Goal: Task Accomplishment & Management: Complete application form

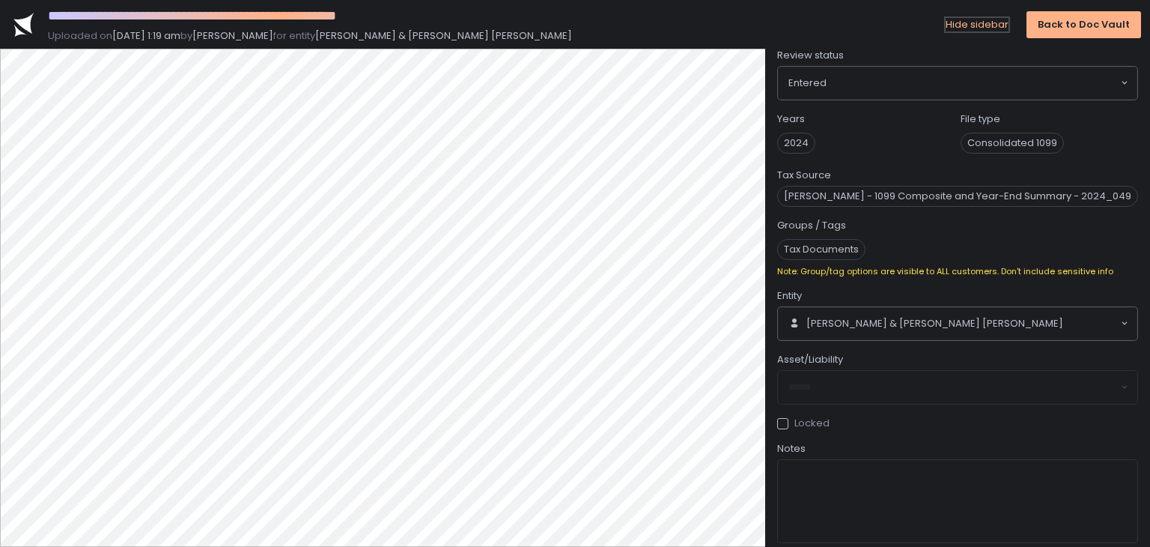
click at [958, 19] on div "Hide sidebar" at bounding box center [977, 24] width 63 height 13
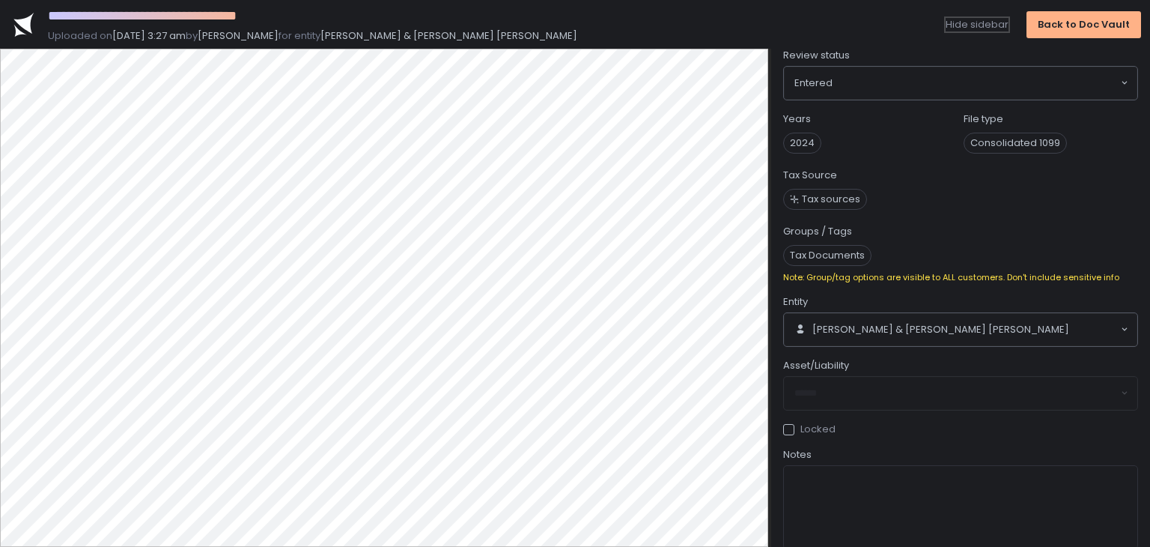
drag, startPoint x: 994, startPoint y: 25, endPoint x: 971, endPoint y: 40, distance: 27.0
click at [994, 28] on div "Hide sidebar" at bounding box center [977, 24] width 63 height 13
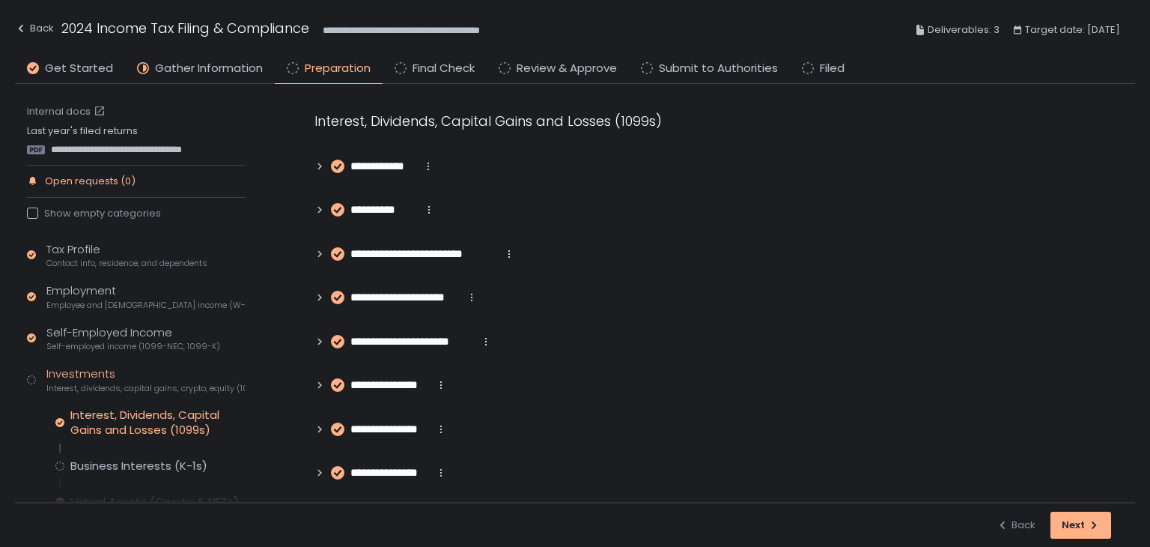
scroll to position [1780, 0]
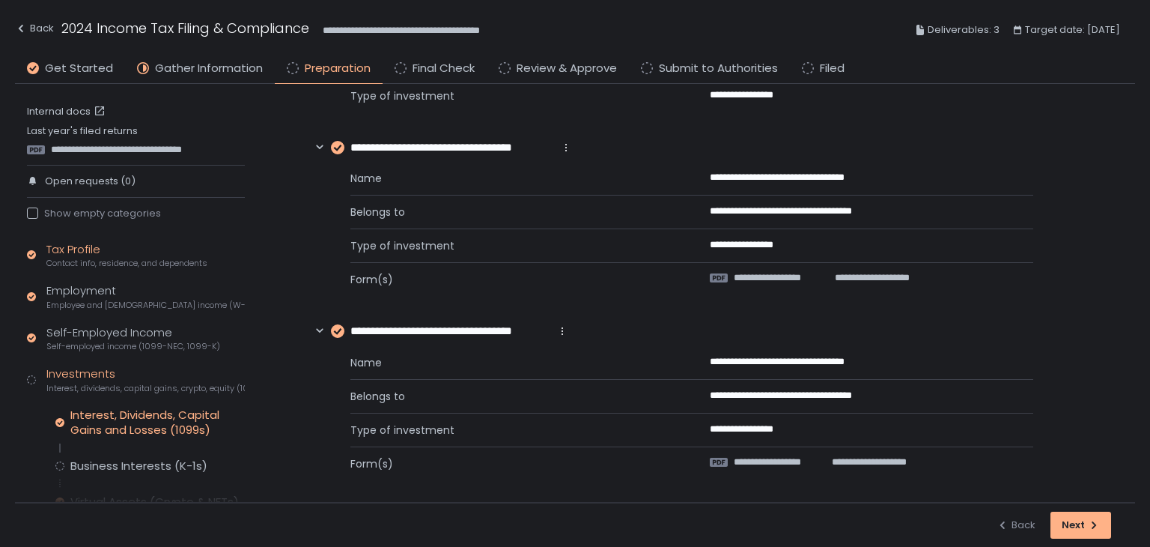
click at [92, 250] on div "Tax Profile Contact info, residence, and dependents" at bounding box center [126, 255] width 161 height 28
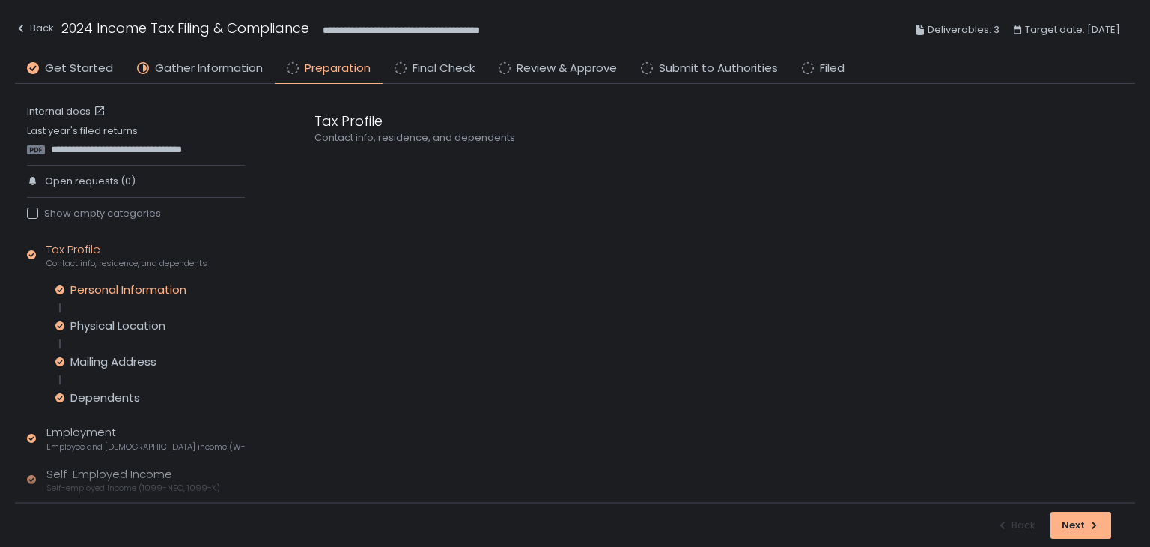
click at [114, 288] on div "Personal Information" at bounding box center [128, 289] width 116 height 15
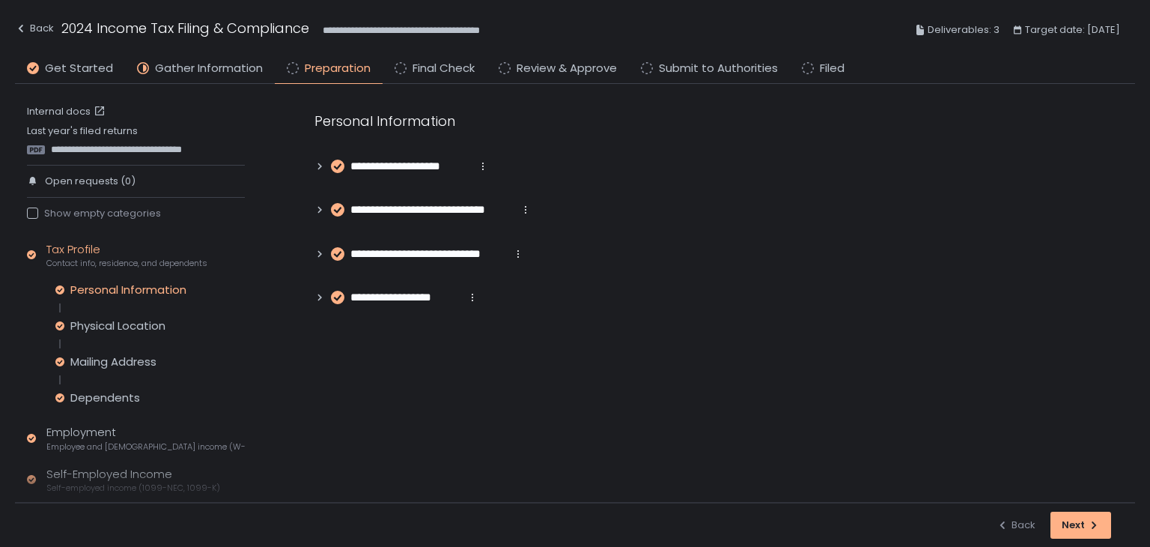
click at [312, 171] on div "**********" at bounding box center [710, 208] width 851 height 249
click at [318, 170] on icon at bounding box center [320, 166] width 10 height 10
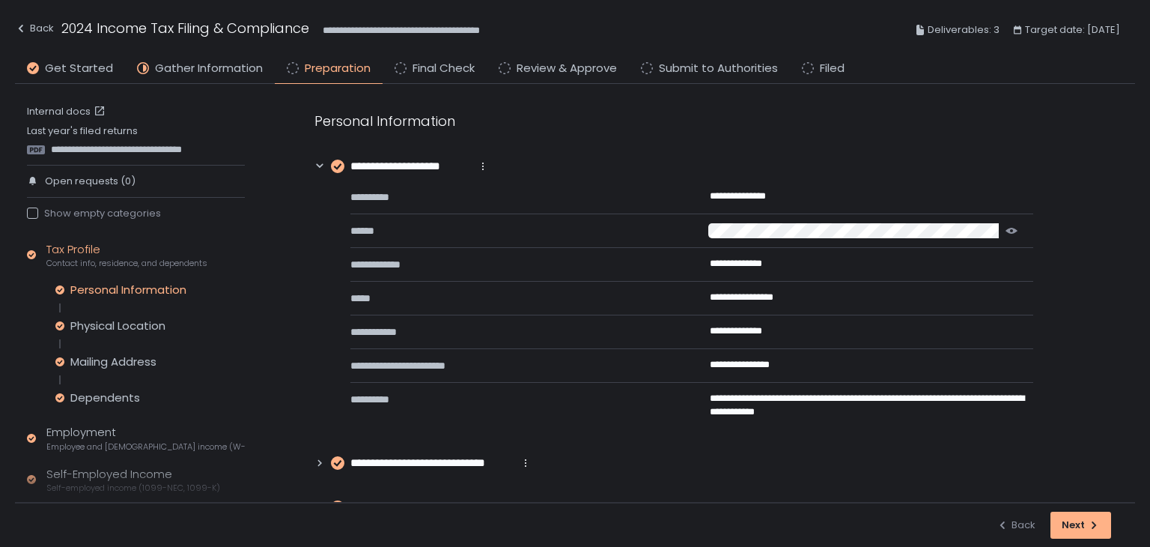
click at [1007, 231] on icon "button" at bounding box center [1012, 231] width 12 height 6
click at [316, 168] on icon at bounding box center [320, 166] width 10 height 10
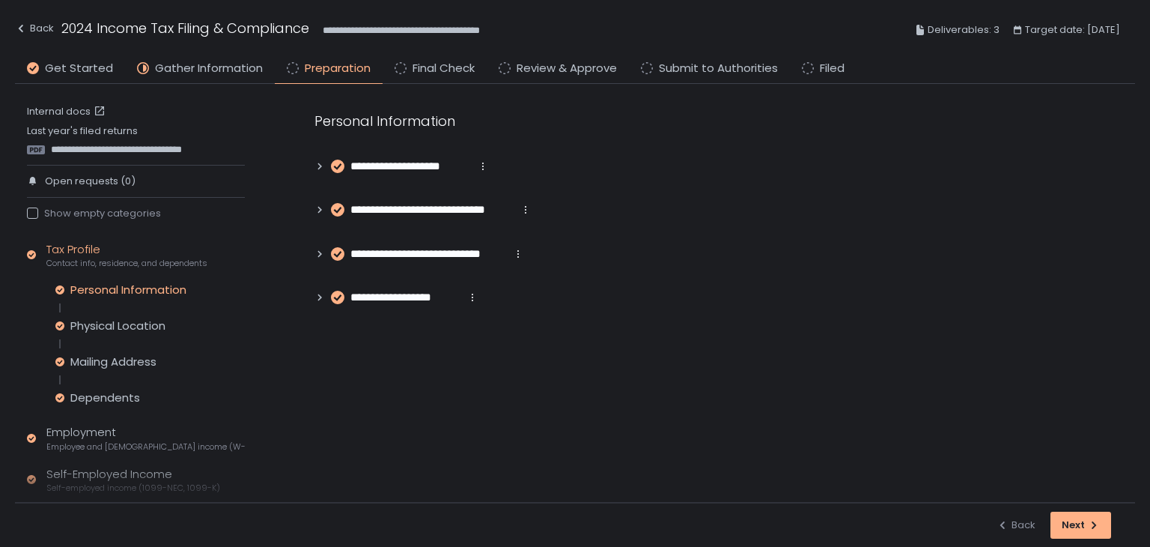
click at [318, 296] on icon at bounding box center [320, 297] width 10 height 10
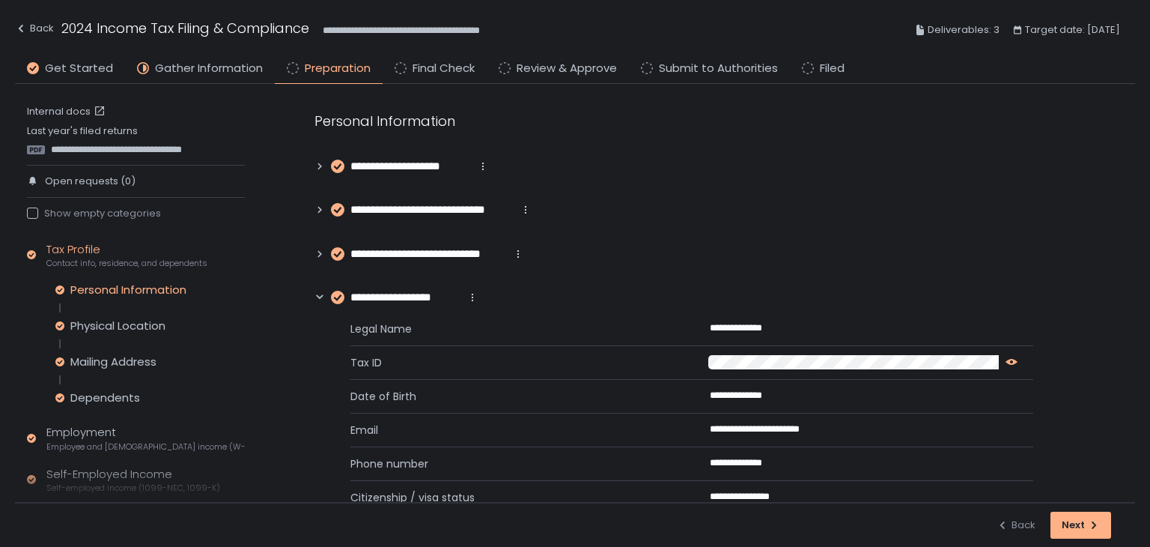
click at [1006, 362] on icon "button" at bounding box center [1012, 362] width 12 height 12
click at [318, 163] on icon at bounding box center [320, 165] width 4 height 7
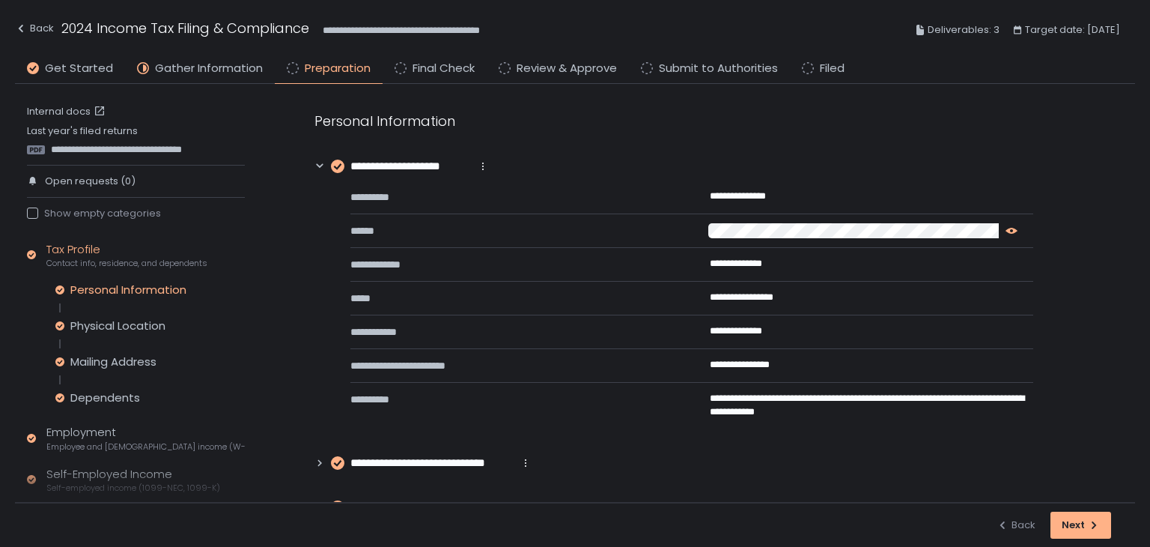
click at [1012, 225] on icon "button" at bounding box center [1012, 231] width 12 height 12
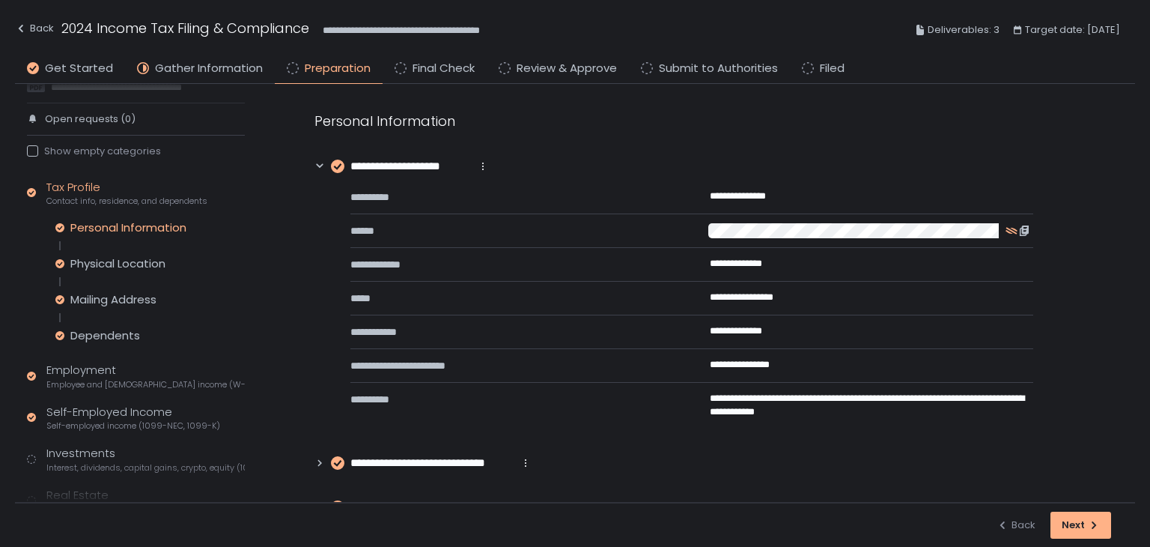
scroll to position [225, 0]
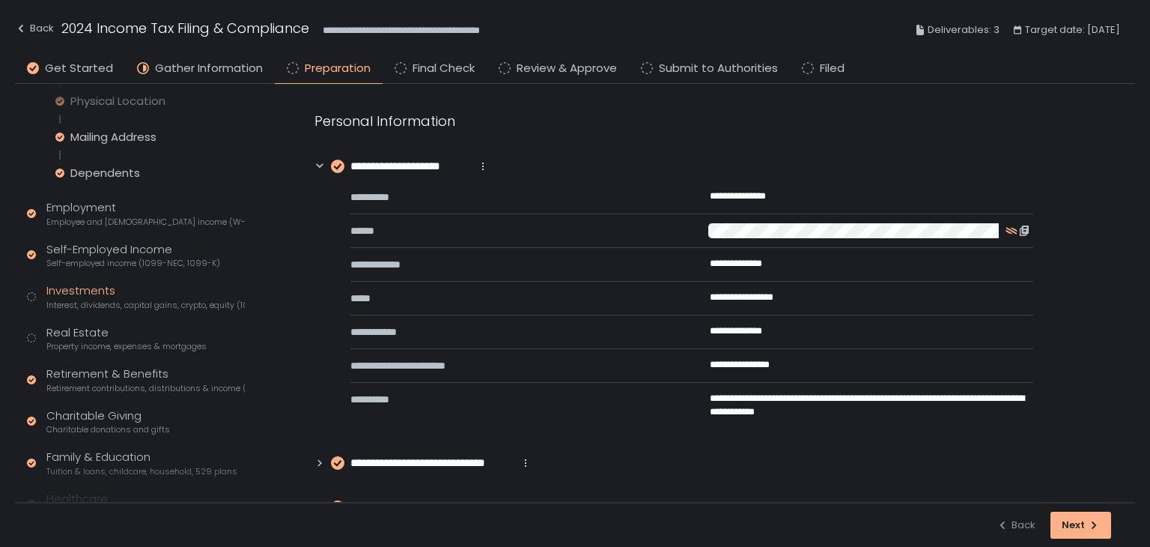
click at [108, 294] on div "Investments Interest, dividends, capital gains, crypto, equity (1099s, K-1s)" at bounding box center [145, 296] width 198 height 28
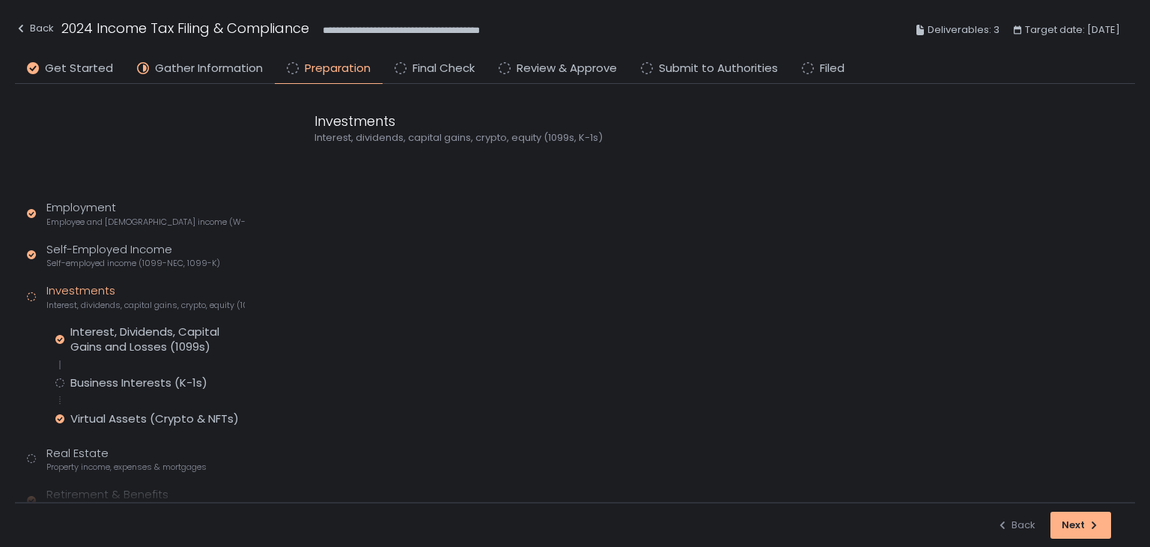
scroll to position [82, 0]
click at [123, 381] on div "Business Interests (K-1s)" at bounding box center [138, 383] width 137 height 15
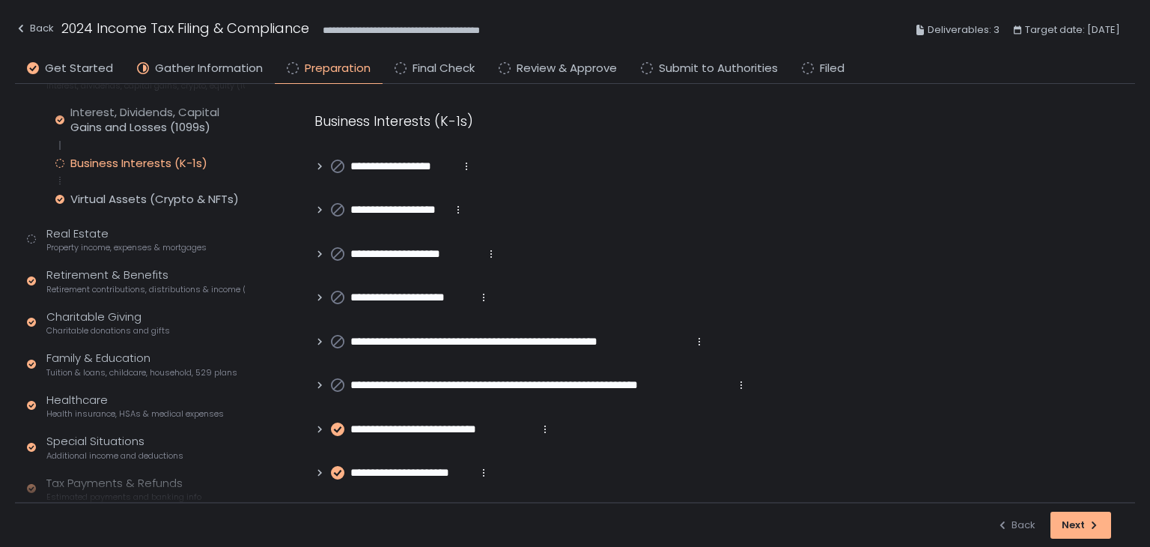
scroll to position [307, 0]
click at [91, 237] on span "Property income, expenses & mortgages" at bounding box center [126, 242] width 160 height 11
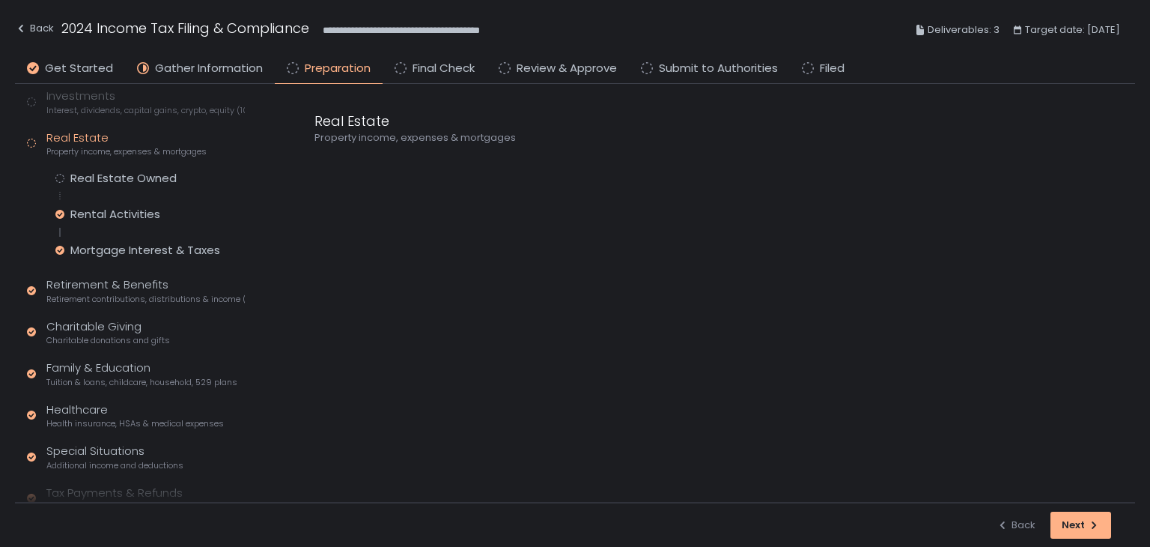
scroll to position [141, 0]
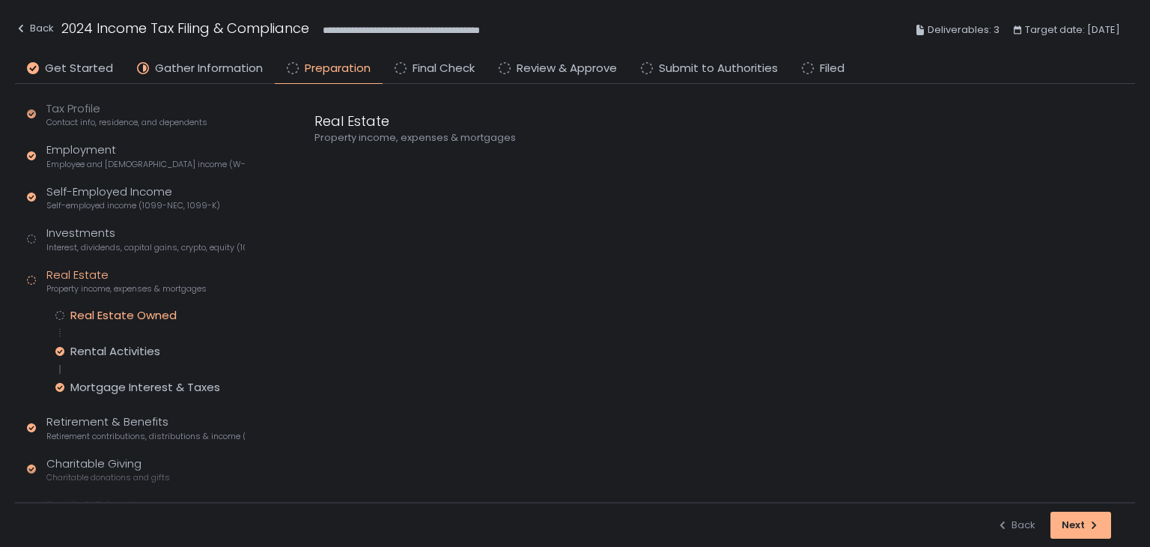
click at [153, 320] on div "Real Estate Owned" at bounding box center [123, 315] width 106 height 15
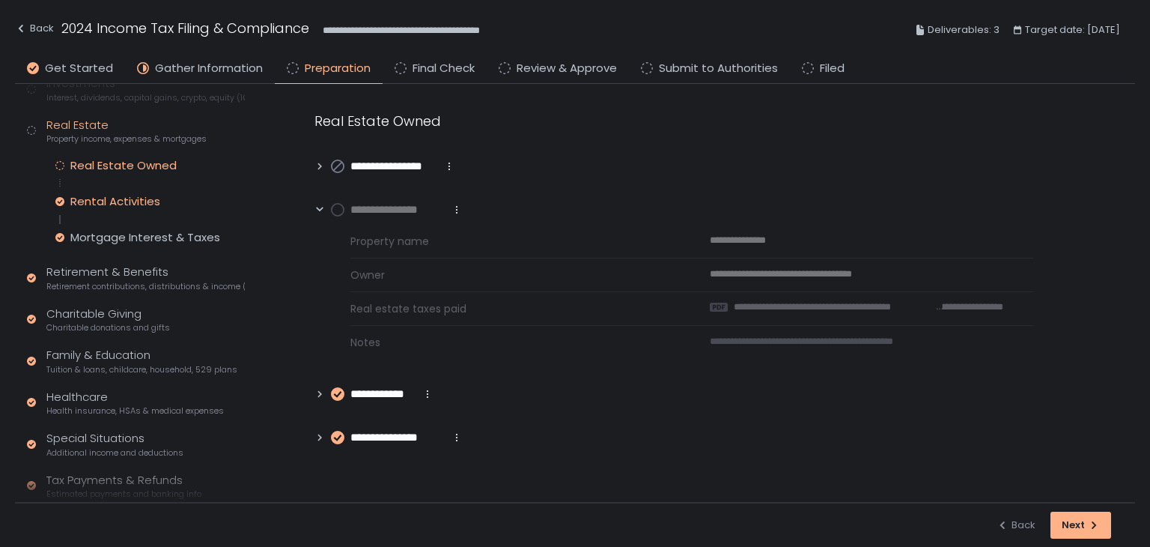
scroll to position [216, 0]
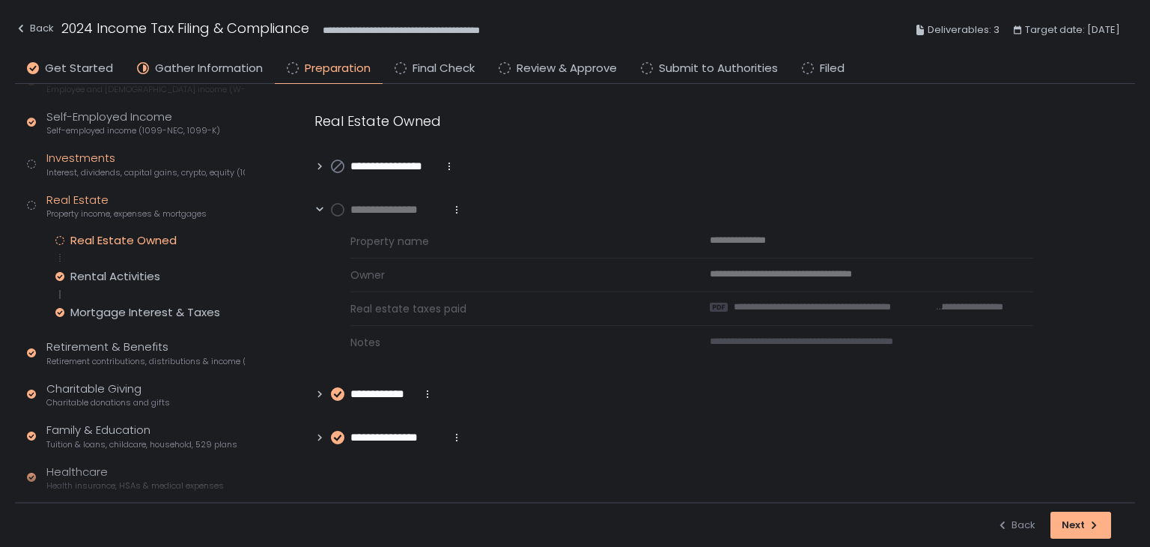
click at [88, 167] on span "Interest, dividends, capital gains, crypto, equity (1099s, K-1s)" at bounding box center [145, 172] width 198 height 11
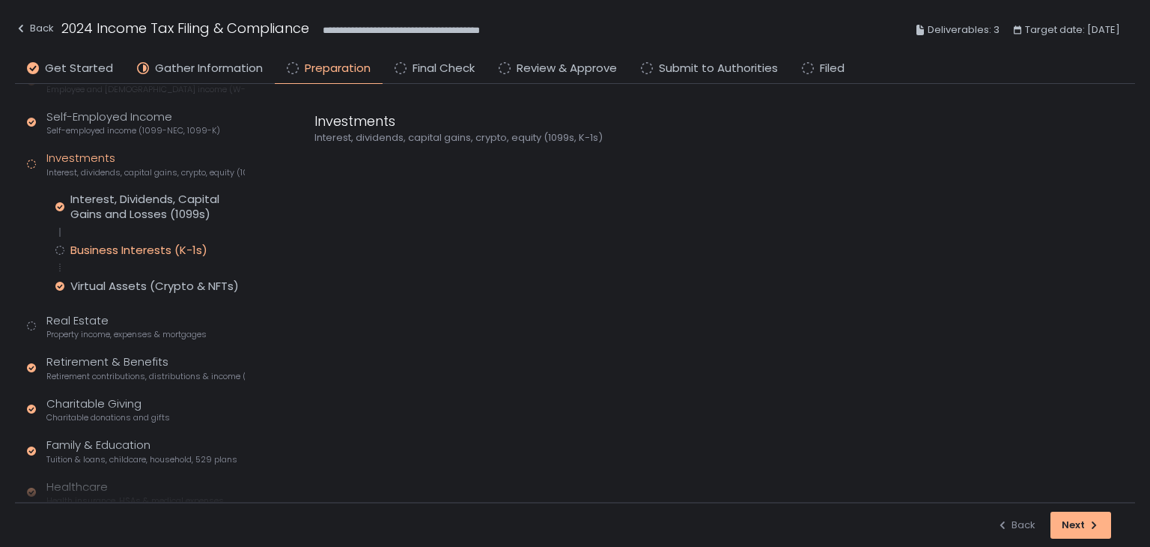
click at [103, 249] on div "Business Interests (K-1s)" at bounding box center [138, 250] width 137 height 15
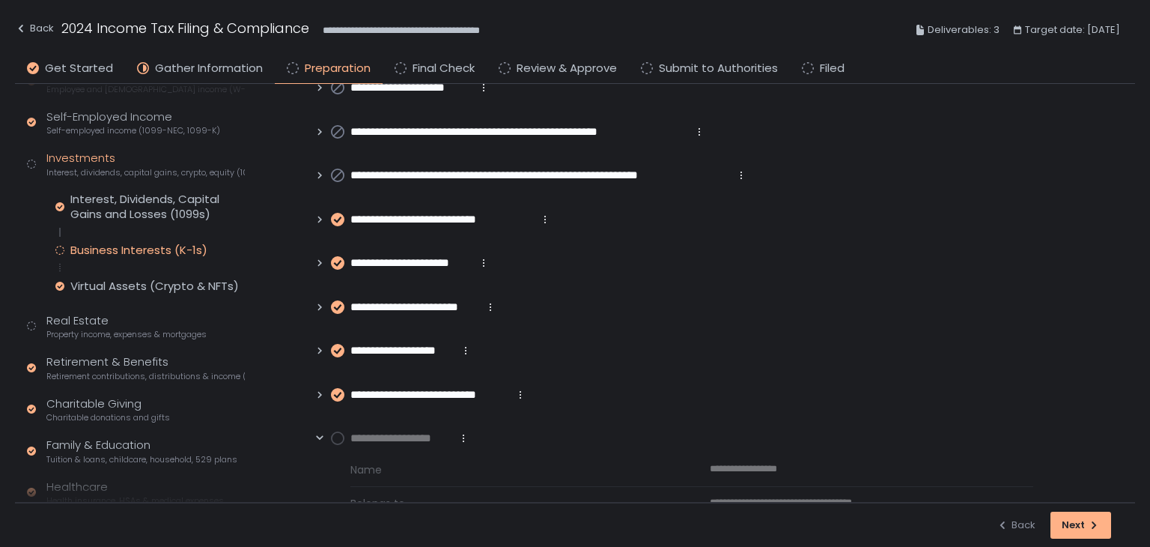
scroll to position [300, 0]
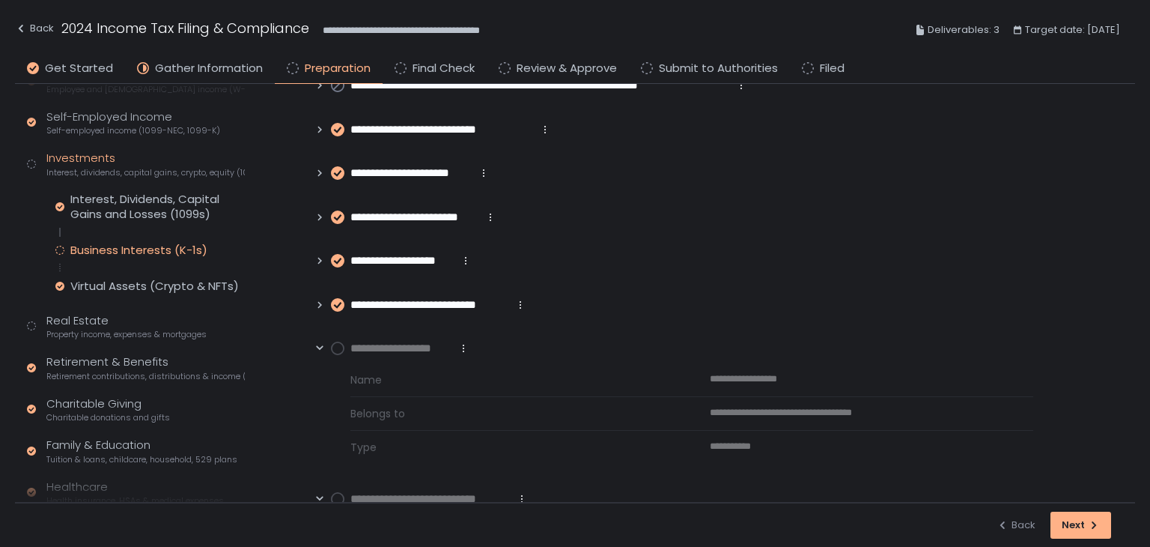
click at [320, 259] on icon at bounding box center [320, 261] width 4 height 7
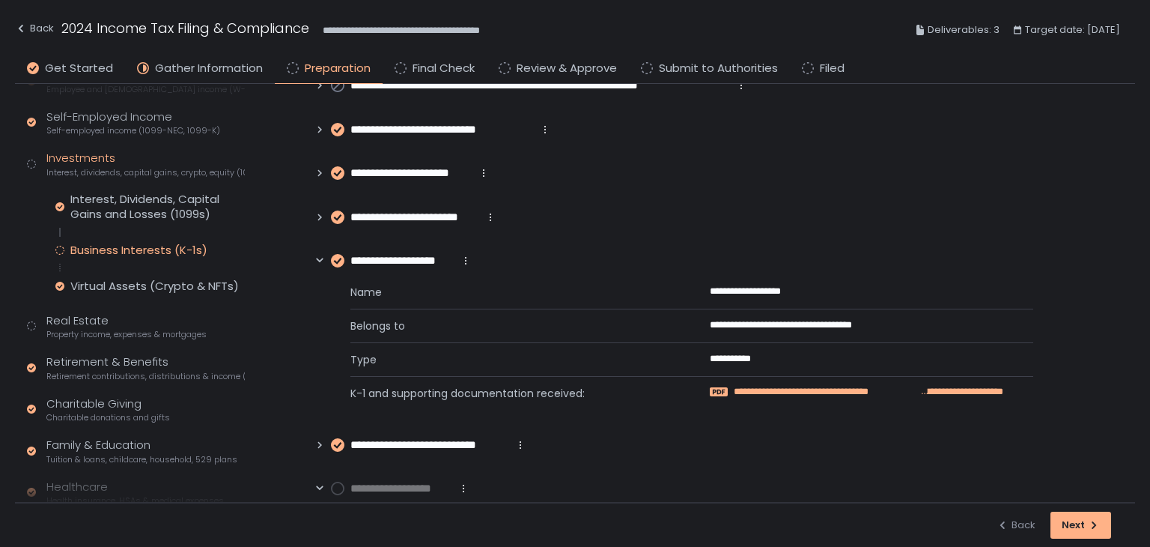
click at [761, 389] on span "**********" at bounding box center [826, 391] width 184 height 13
click at [101, 204] on div "Interest, Dividends, Capital Gains and Losses (1099s)" at bounding box center [157, 207] width 174 height 30
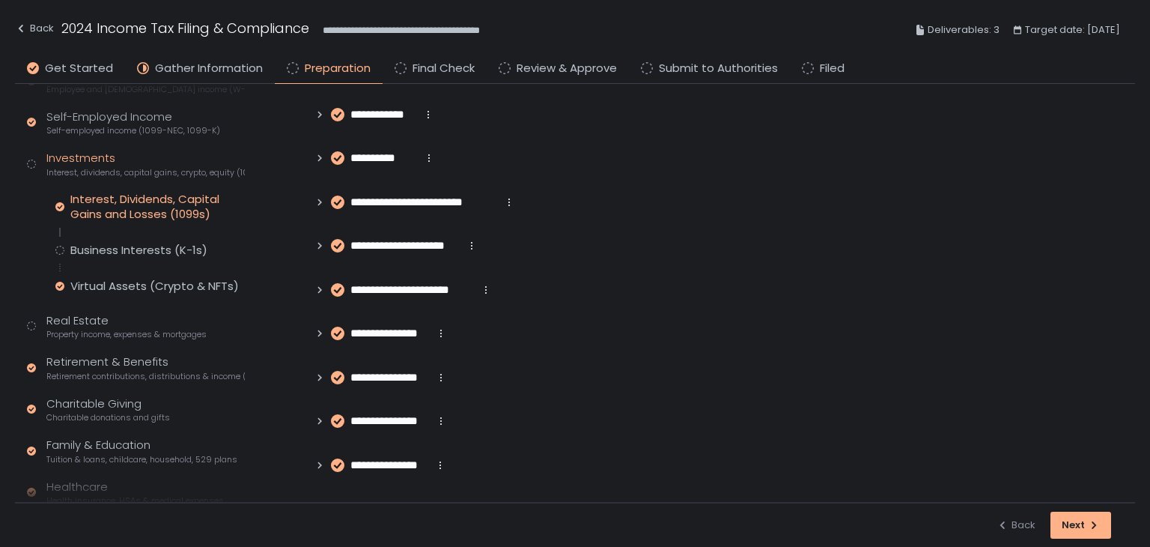
scroll to position [75, 0]
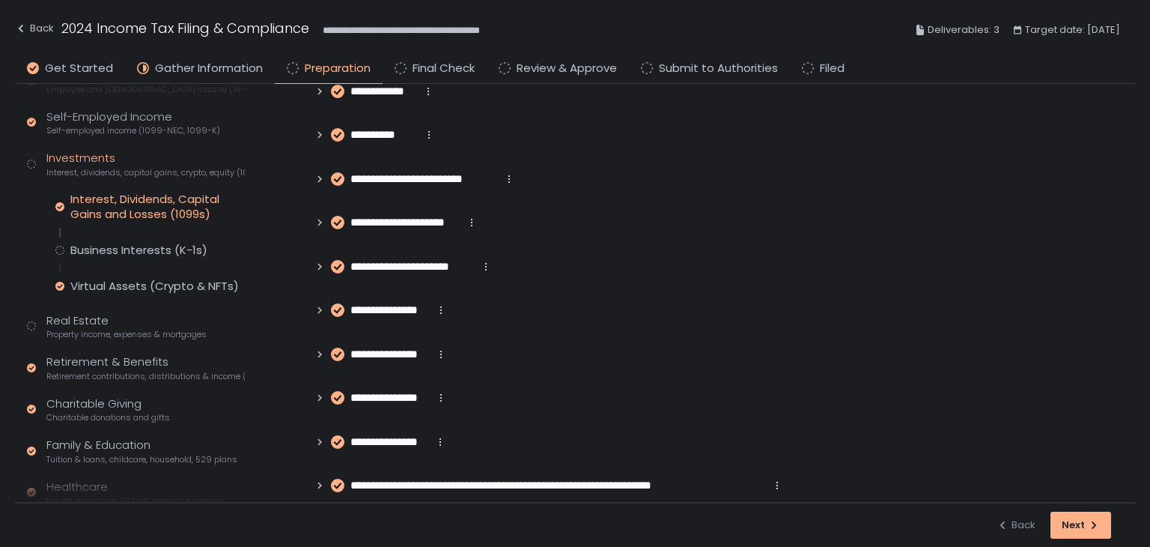
click at [315, 311] on icon at bounding box center [320, 310] width 10 height 10
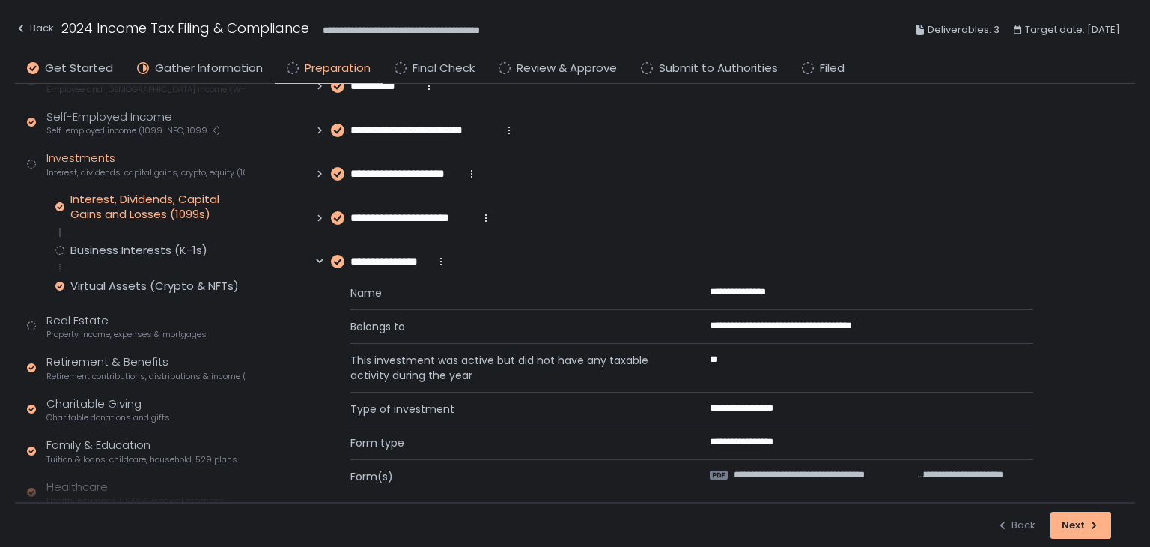
scroll to position [150, 0]
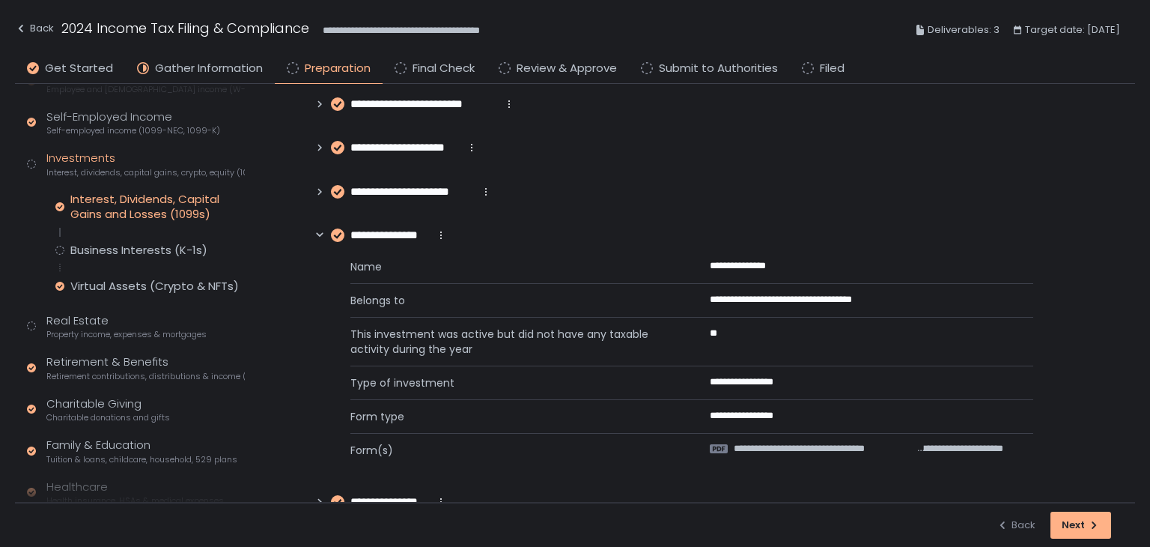
click at [770, 444] on span "**********" at bounding box center [825, 448] width 182 height 13
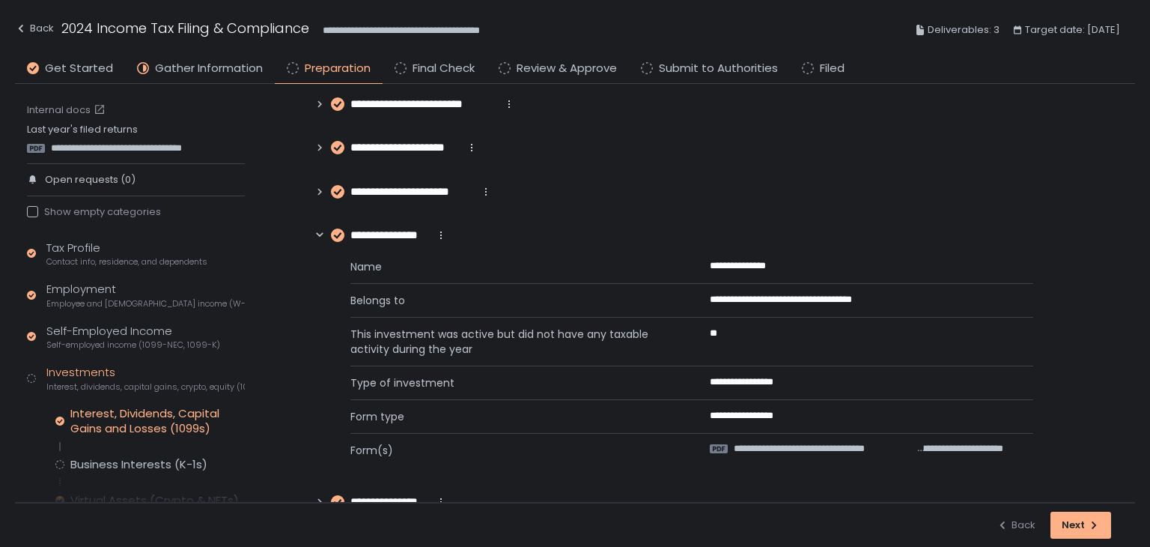
scroll to position [0, 0]
click at [97, 253] on div "Tax Profile Contact info, residence, and dependents" at bounding box center [126, 255] width 161 height 28
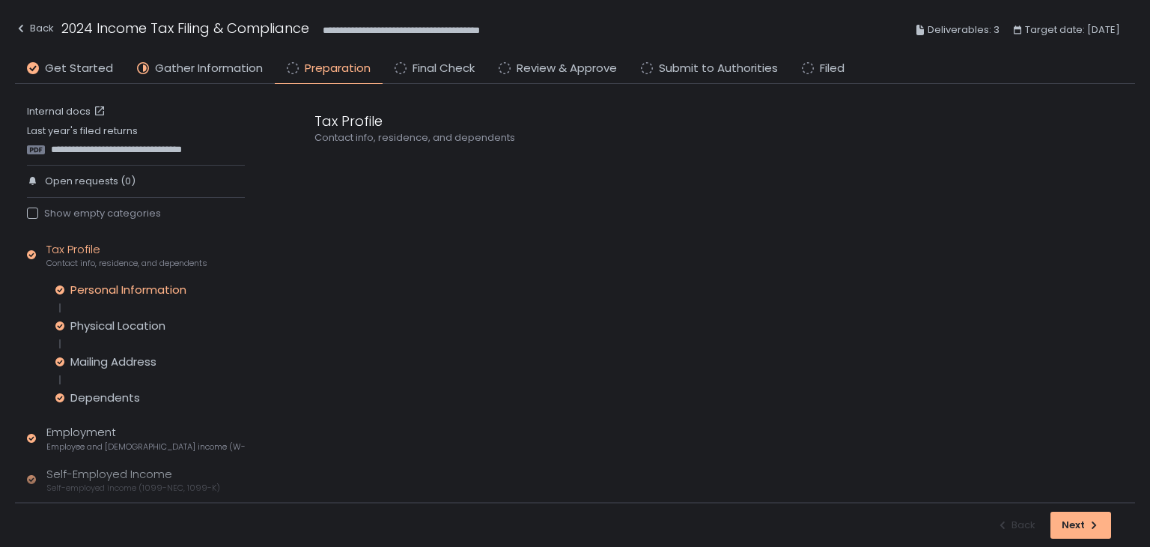
click at [111, 291] on div "Personal Information" at bounding box center [128, 289] width 116 height 15
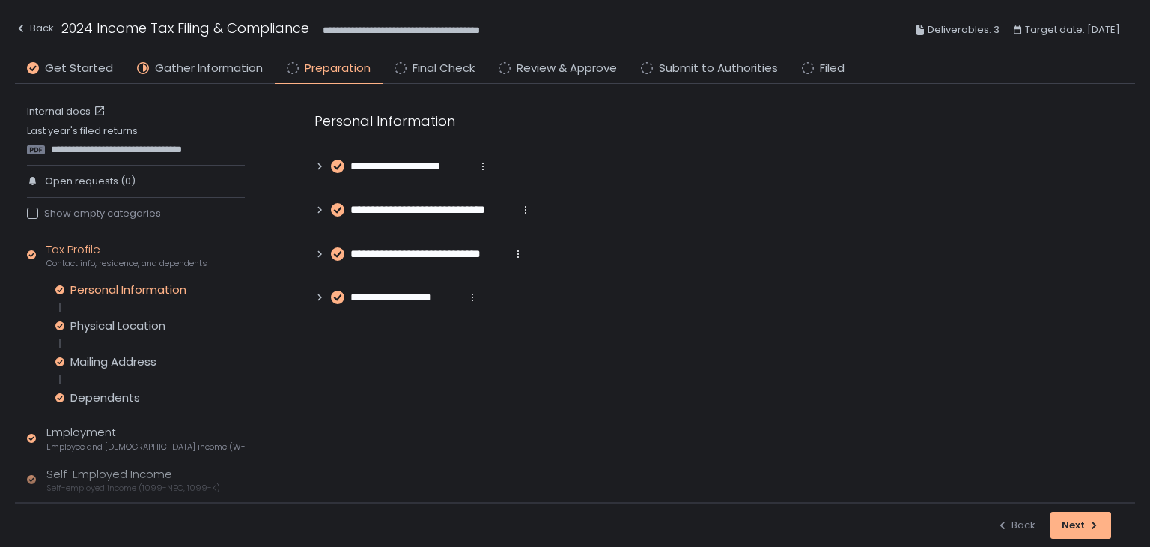
click at [322, 163] on icon at bounding box center [320, 166] width 10 height 10
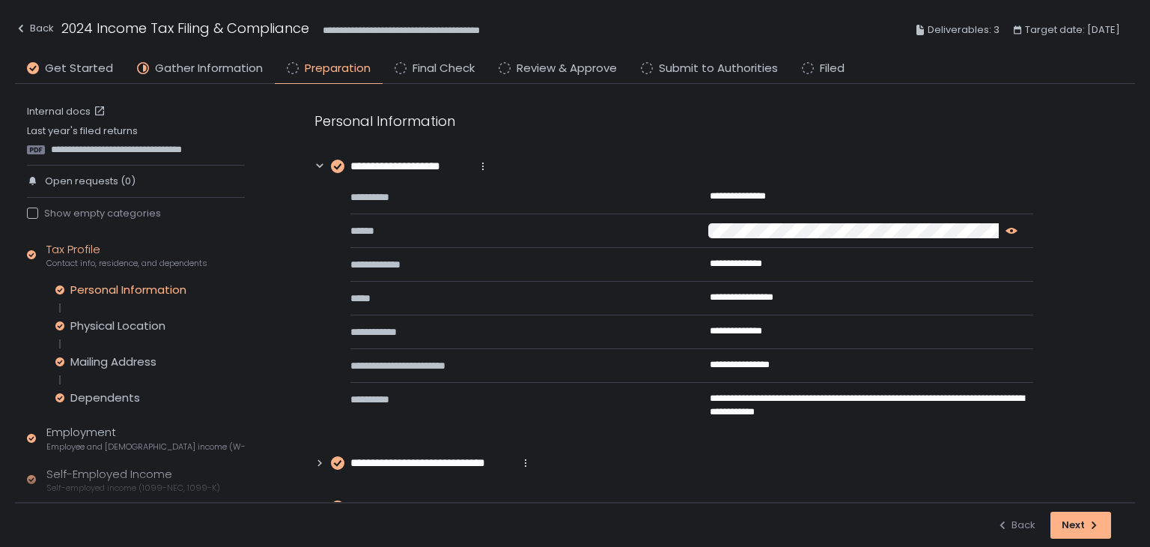
click at [1014, 227] on icon "button" at bounding box center [1012, 231] width 12 height 12
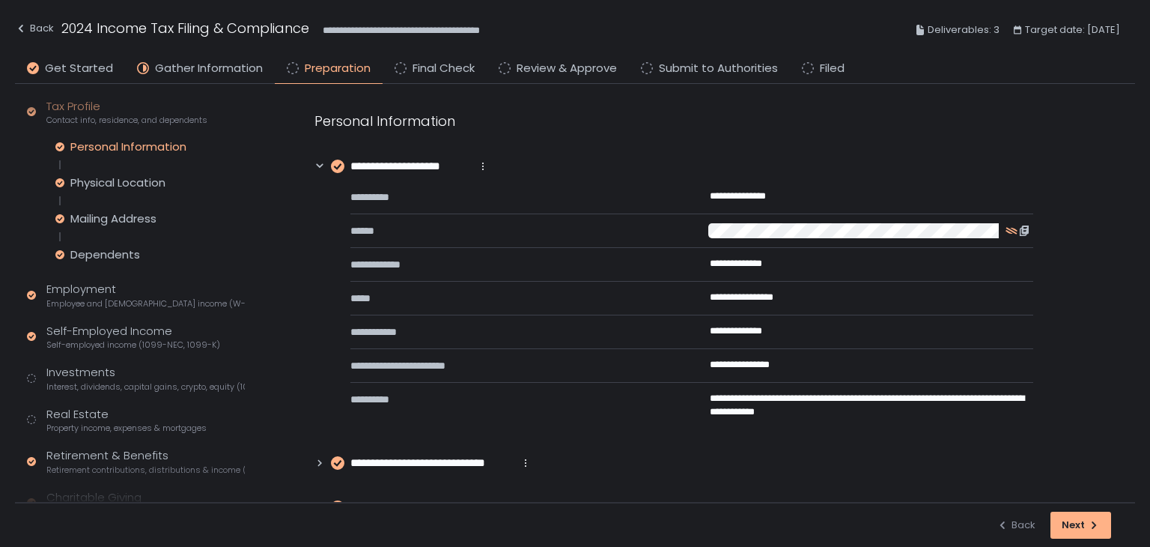
scroll to position [150, 0]
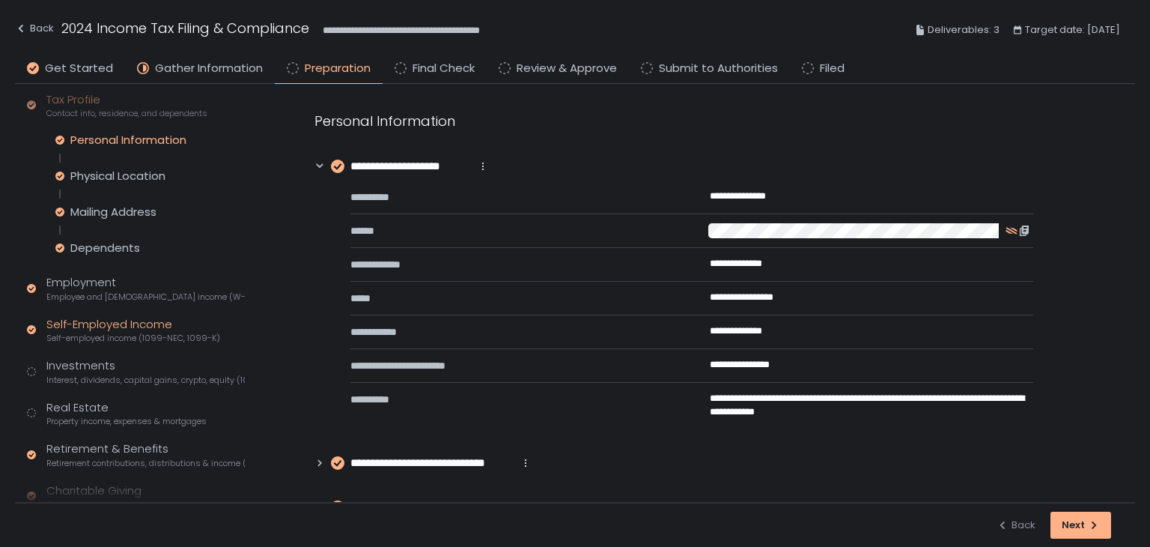
click at [100, 323] on div "Self-Employed Income Self-employed income (1099-NEC, 1099-K)" at bounding box center [133, 330] width 174 height 28
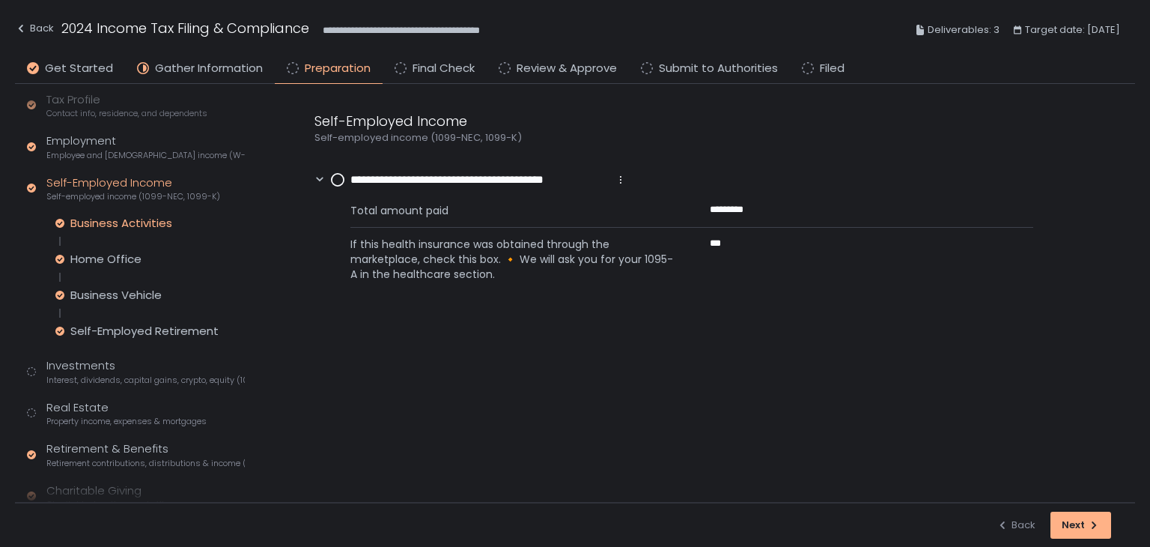
click at [119, 225] on div "Business Activities" at bounding box center [121, 223] width 102 height 15
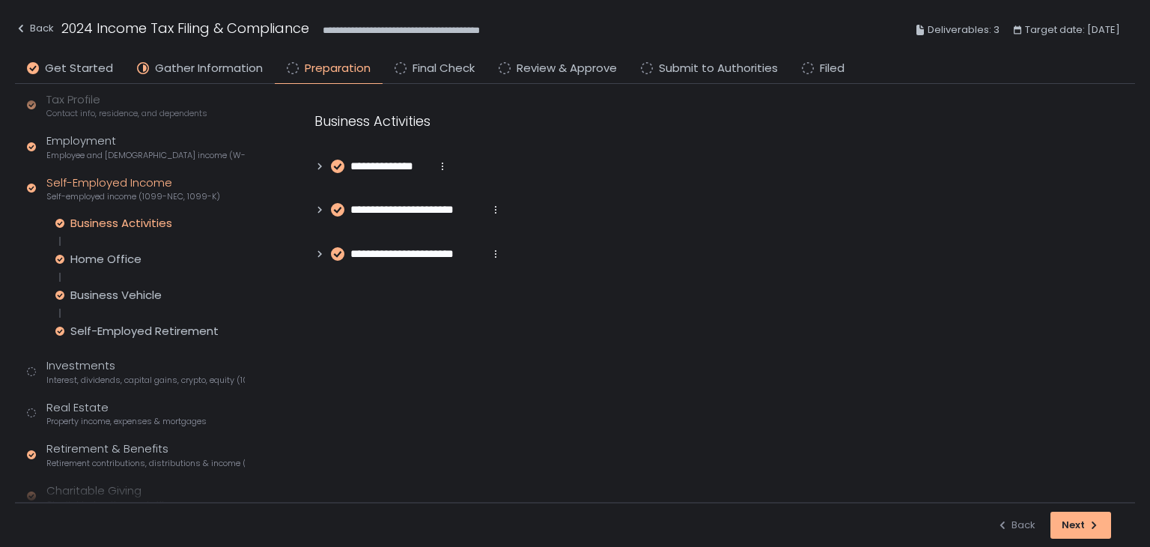
click at [318, 165] on icon at bounding box center [320, 166] width 10 height 10
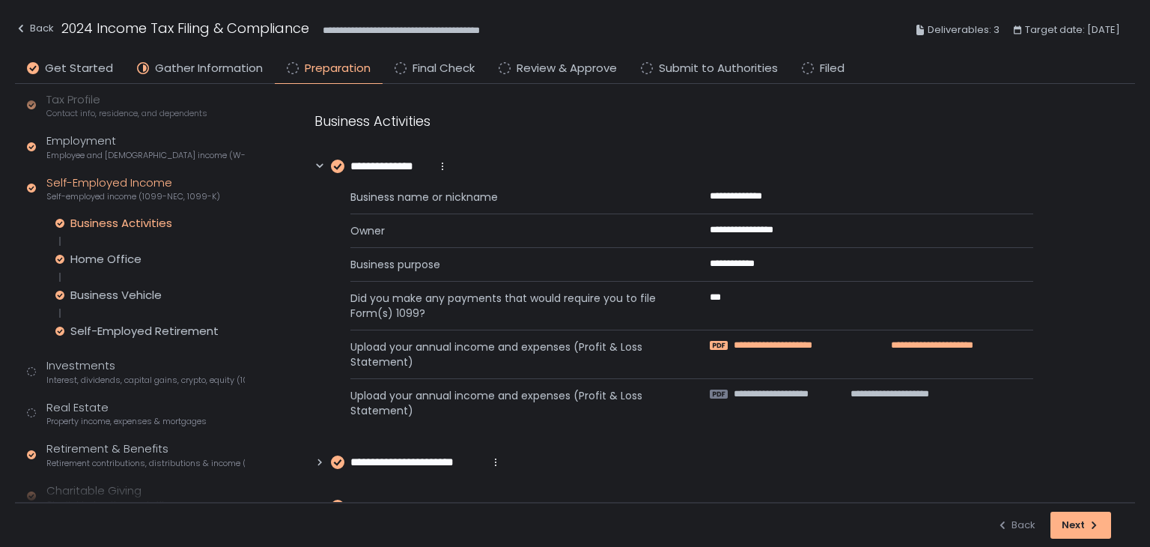
click at [857, 340] on span "**********" at bounding box center [796, 344] width 125 height 13
click at [803, 393] on span "**********" at bounding box center [784, 393] width 100 height 13
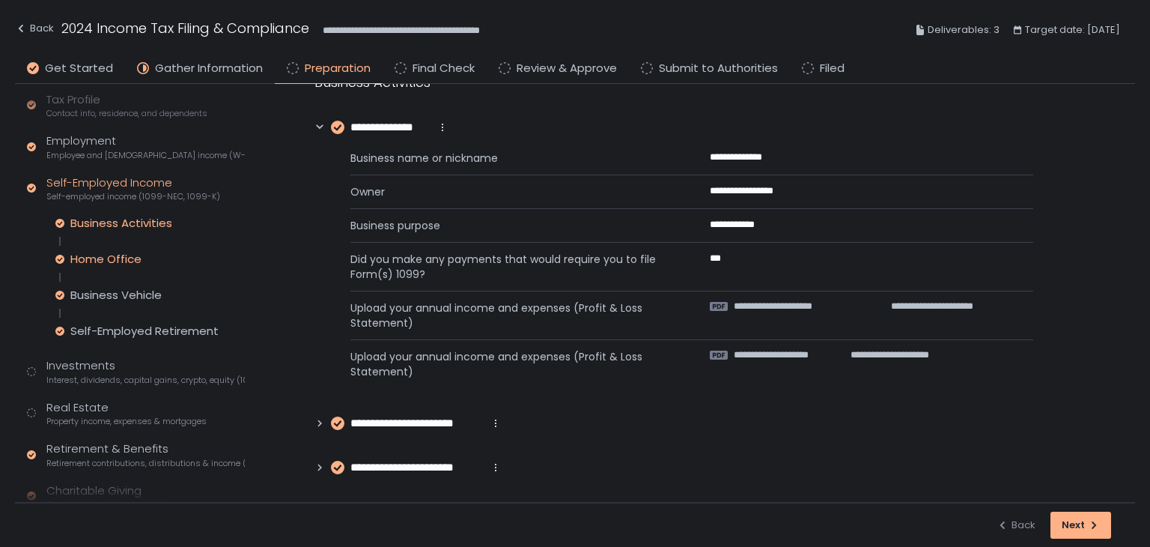
click at [84, 256] on div "Home Office" at bounding box center [105, 259] width 71 height 15
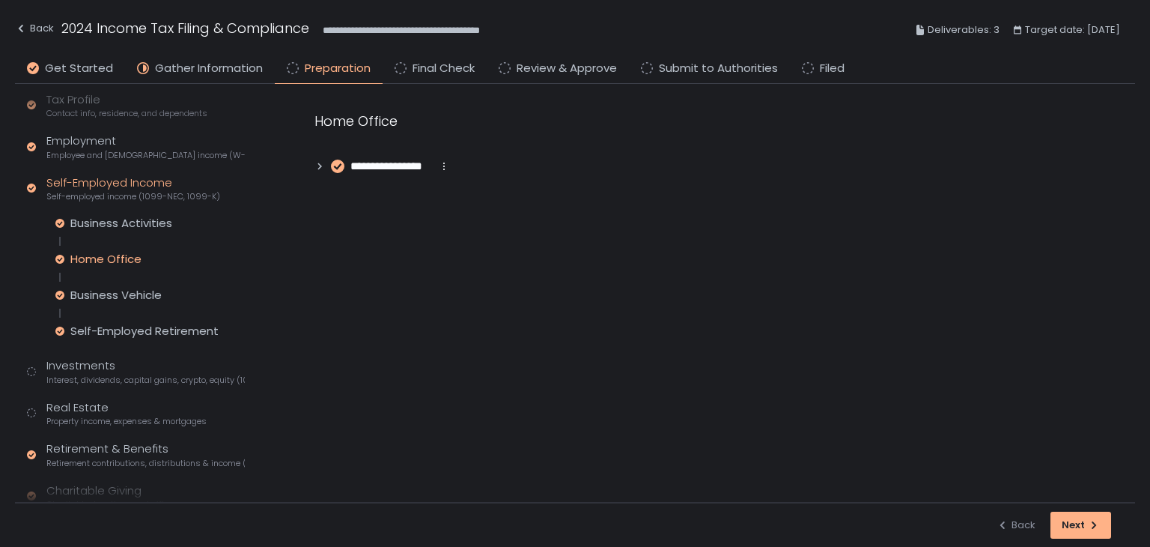
click at [318, 171] on icon at bounding box center [320, 166] width 10 height 10
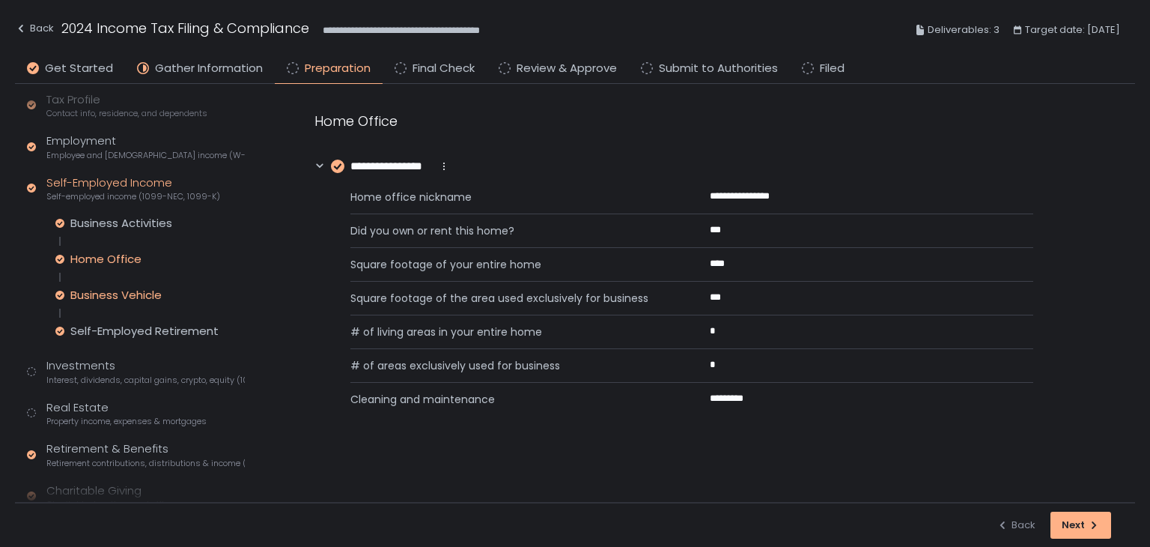
click at [109, 288] on div "Business Vehicle" at bounding box center [115, 295] width 91 height 15
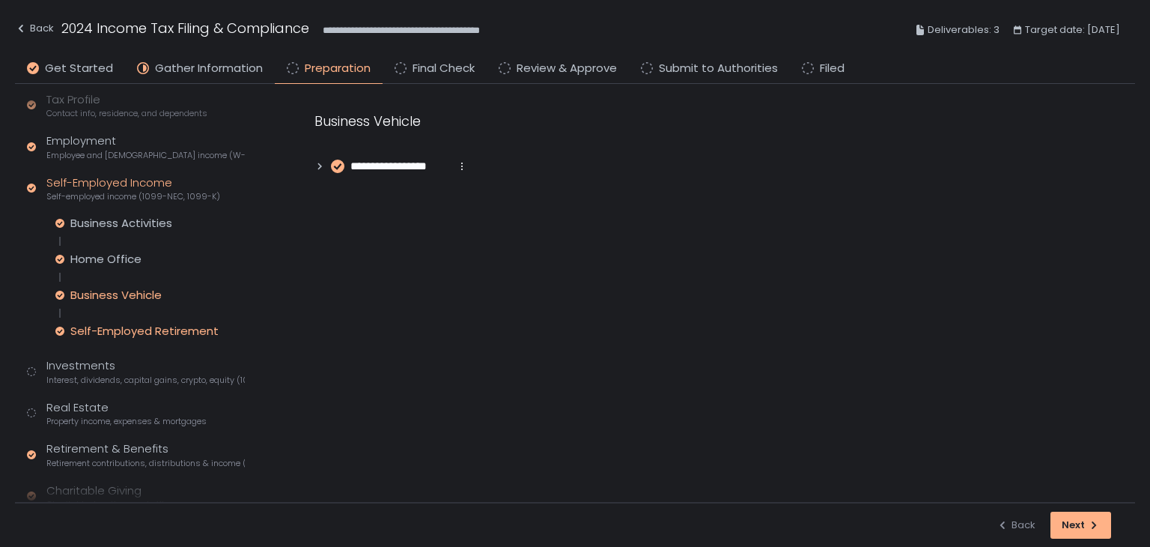
click at [171, 336] on div "Self-Employed Retirement" at bounding box center [144, 330] width 148 height 15
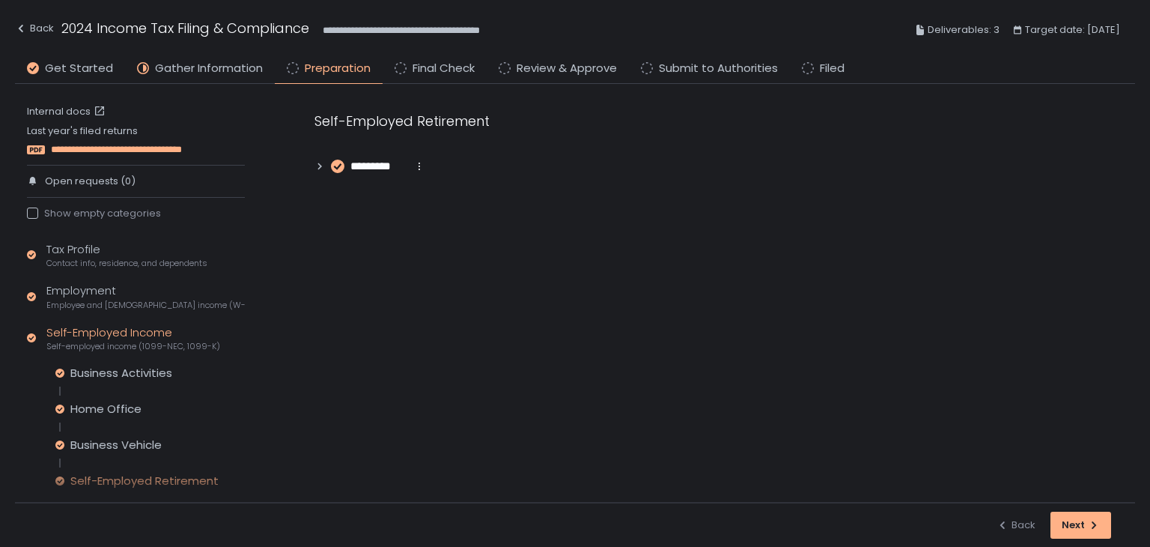
click at [112, 145] on span "**********" at bounding box center [139, 149] width 177 height 13
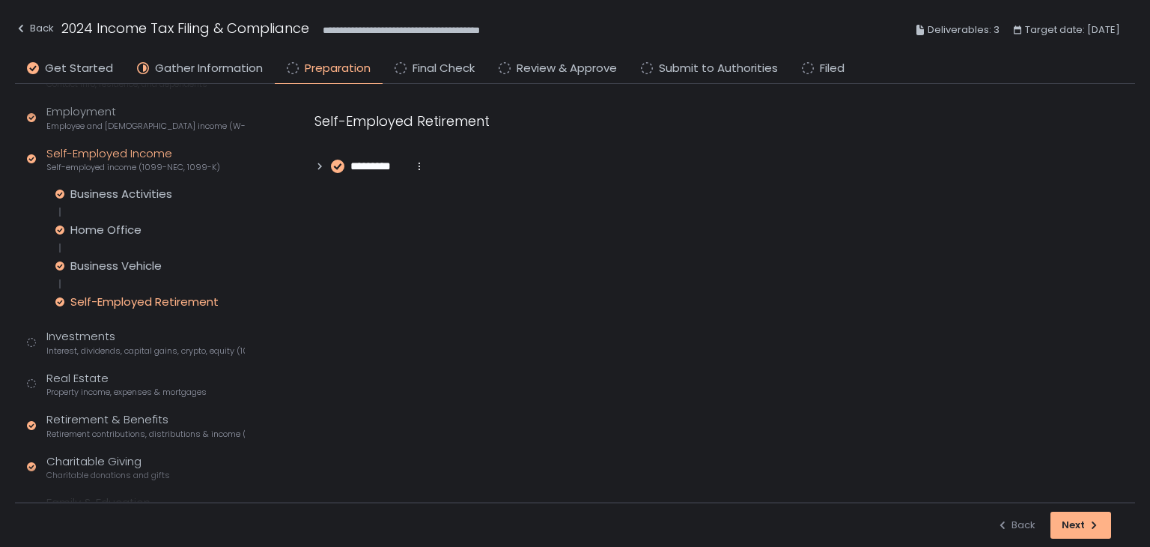
scroll to position [225, 0]
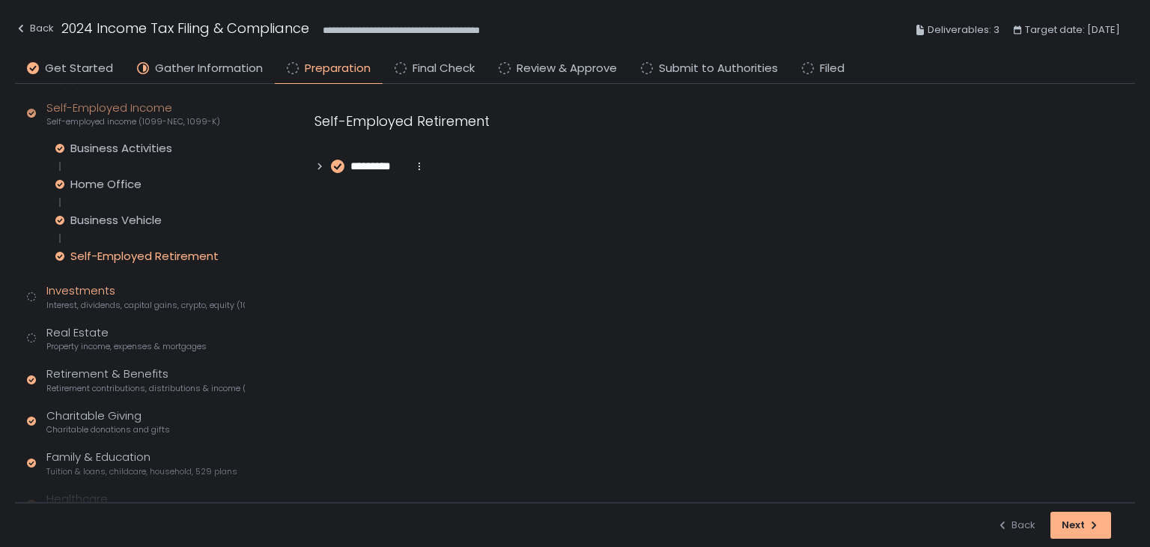
click at [92, 290] on div "Investments Interest, dividends, capital gains, crypto, equity (1099s, K-1s)" at bounding box center [145, 296] width 198 height 28
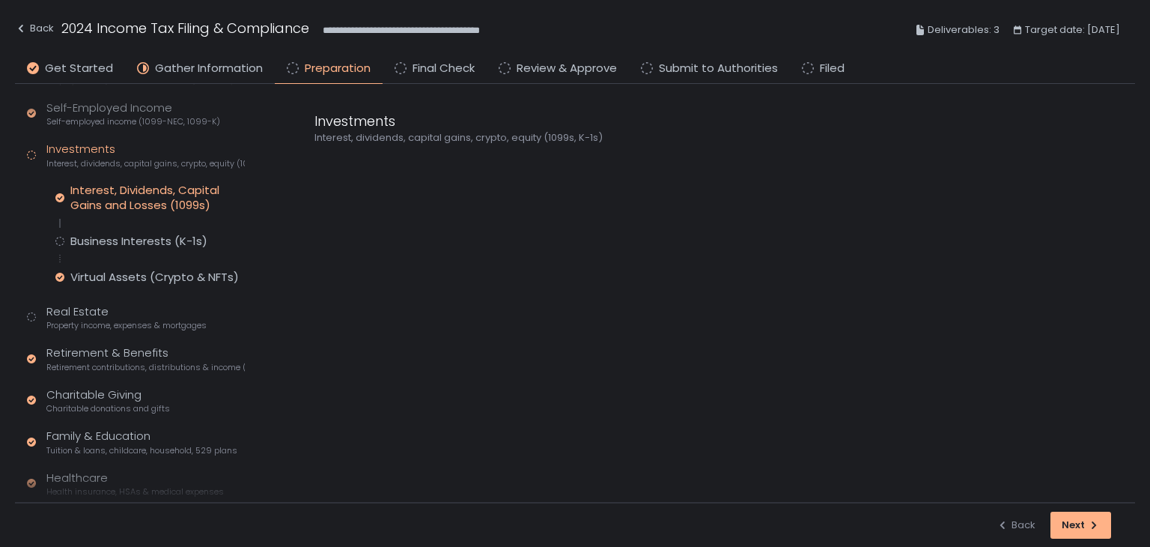
click at [136, 189] on div "Interest, Dividends, Capital Gains and Losses (1099s)" at bounding box center [157, 198] width 174 height 30
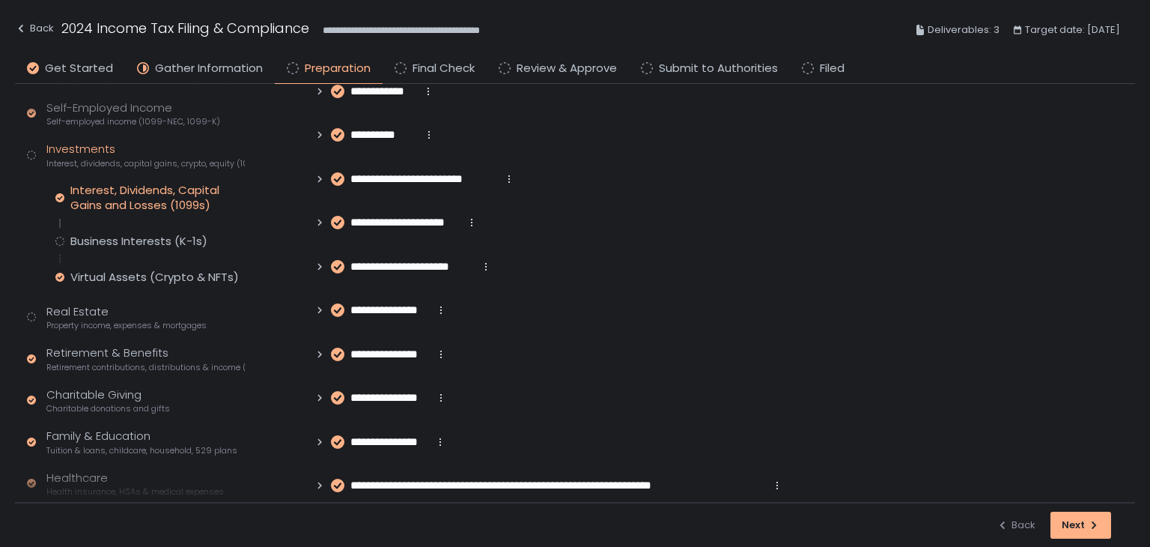
scroll to position [150, 0]
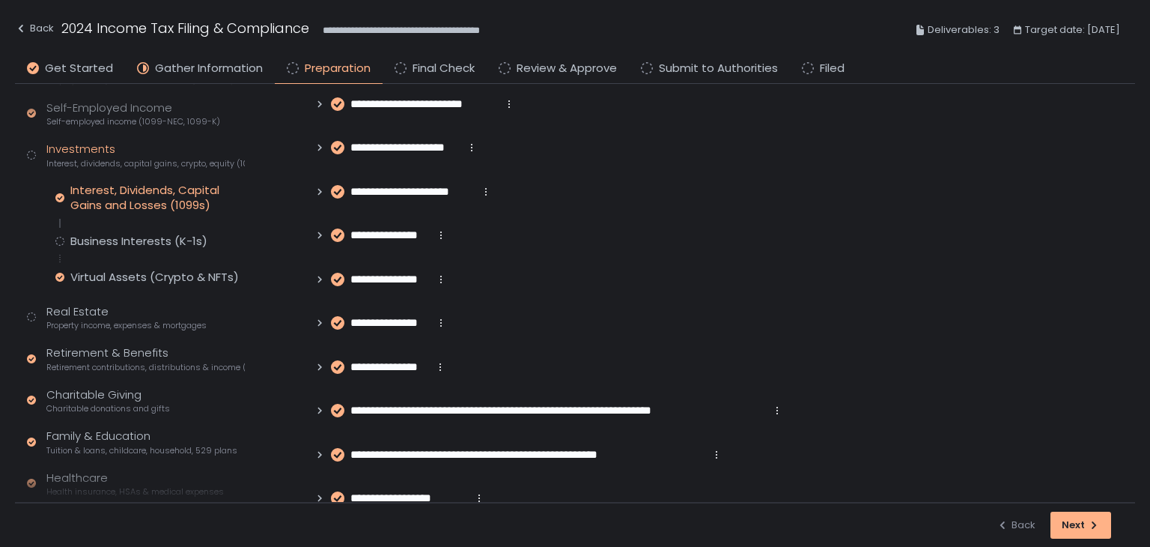
click at [322, 369] on icon at bounding box center [320, 367] width 10 height 10
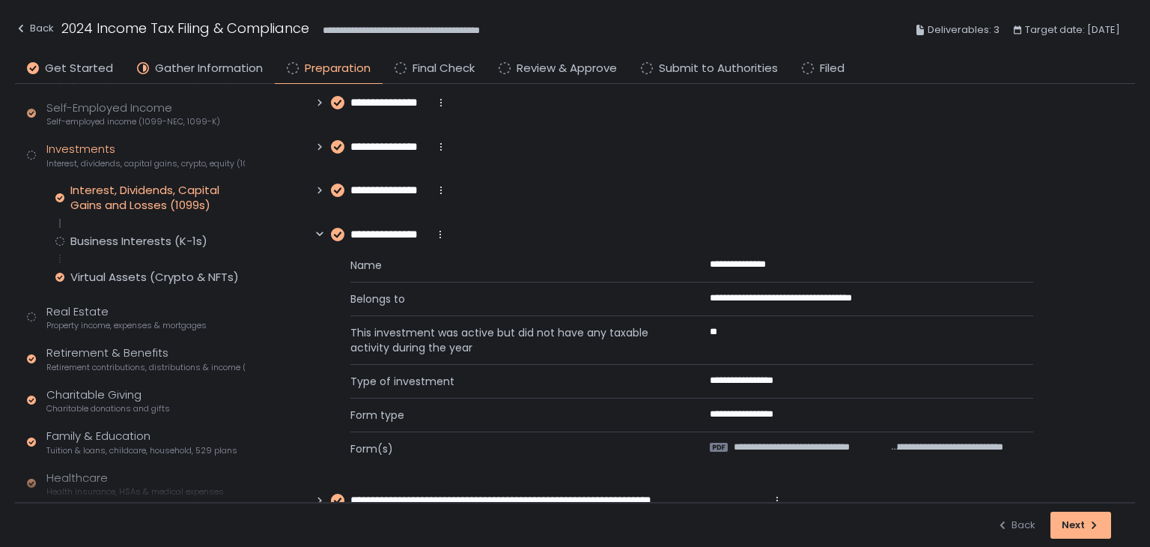
scroll to position [300, 0]
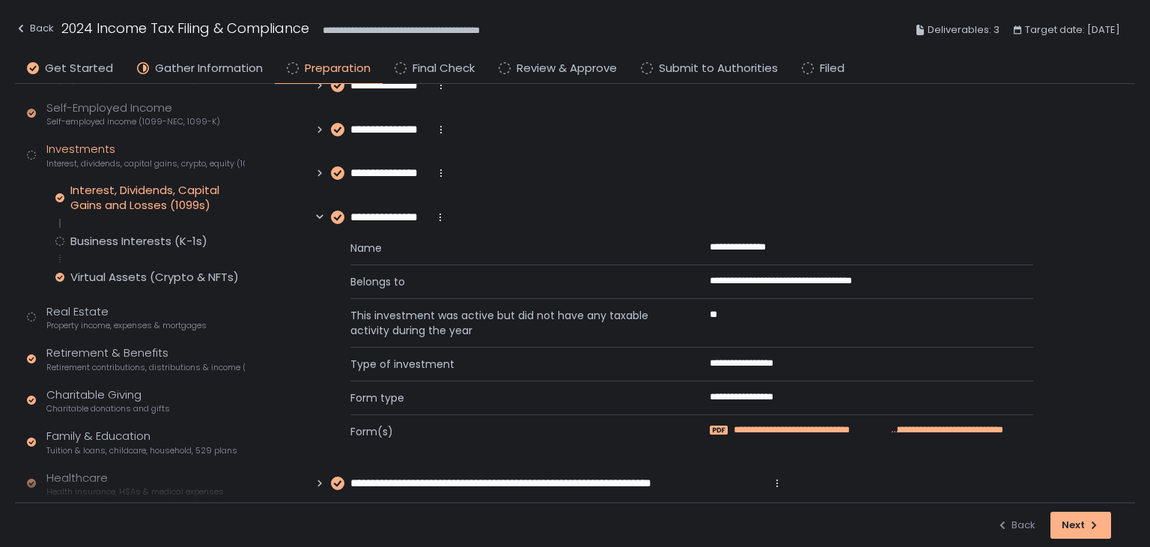
click at [776, 428] on span "**********" at bounding box center [811, 429] width 154 height 13
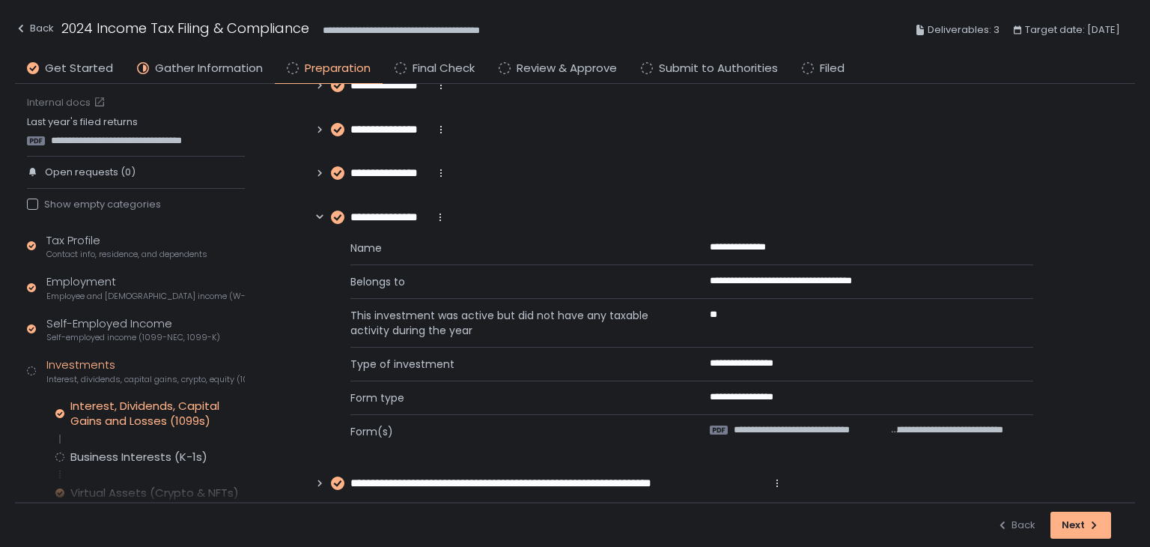
scroll to position [0, 0]
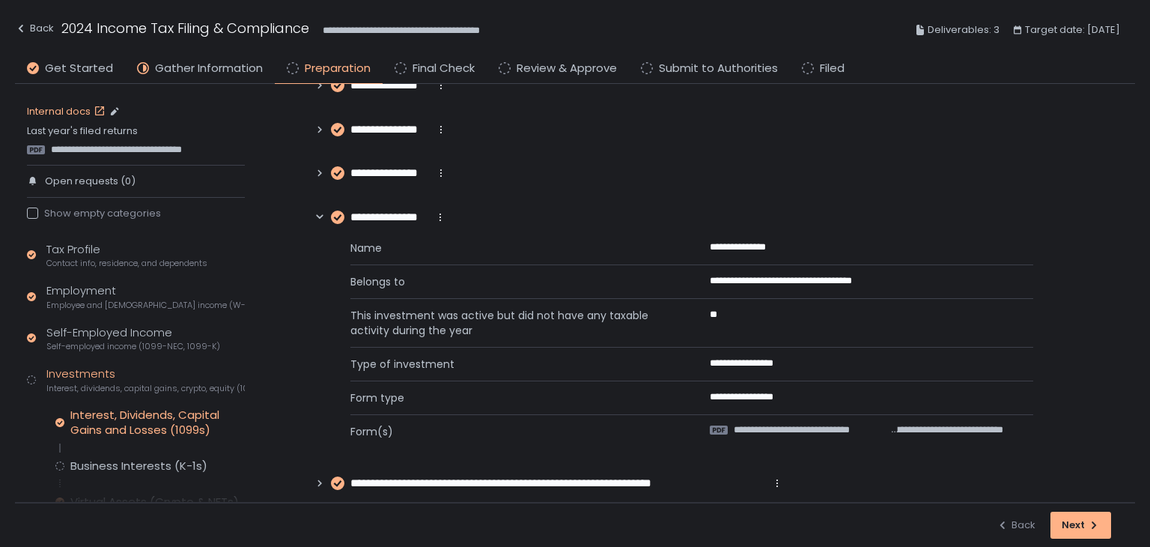
click at [78, 112] on link "Internal docs" at bounding box center [68, 111] width 82 height 13
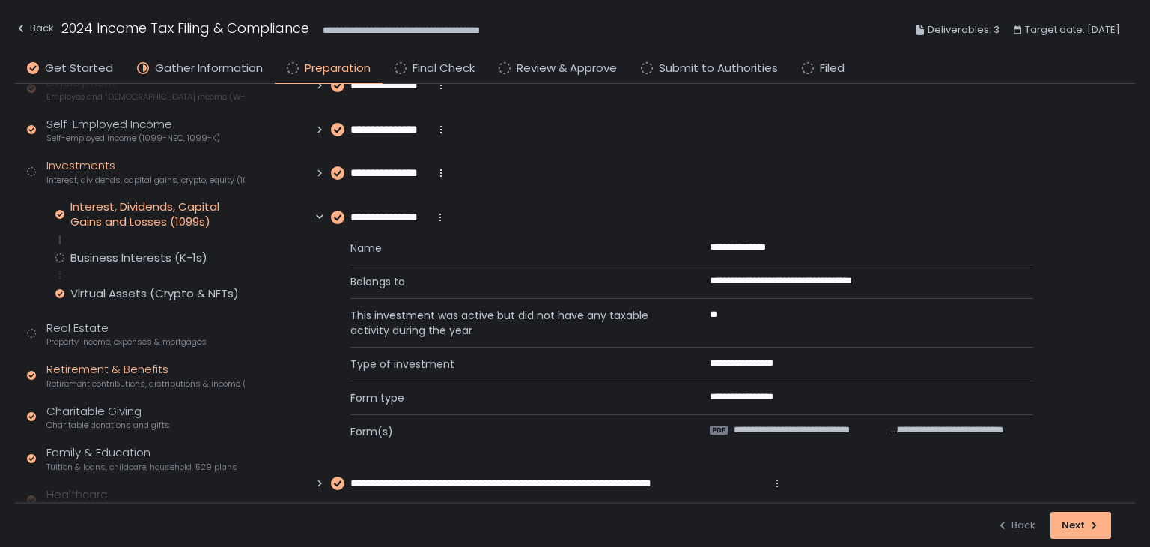
scroll to position [300, 0]
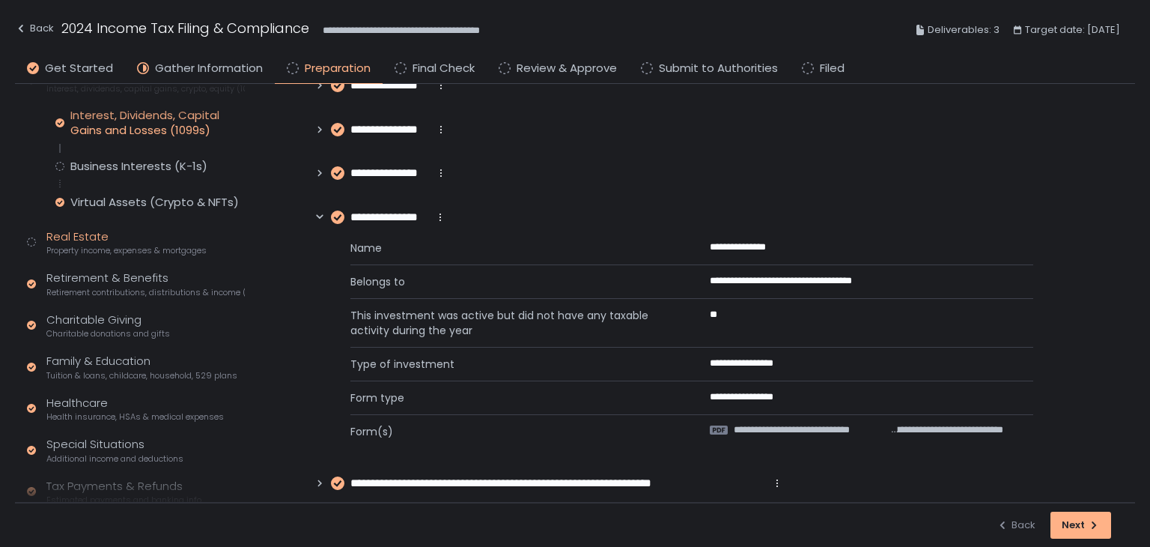
click at [76, 234] on div "Real Estate Property income, expenses & mortgages" at bounding box center [126, 242] width 160 height 28
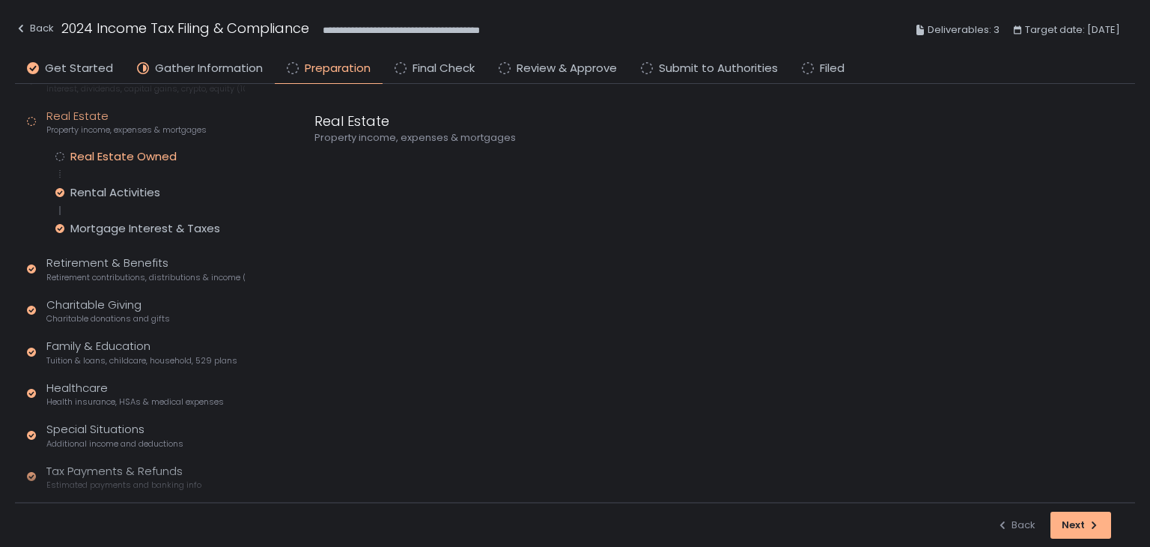
click at [129, 154] on div "Real Estate Owned" at bounding box center [123, 156] width 106 height 15
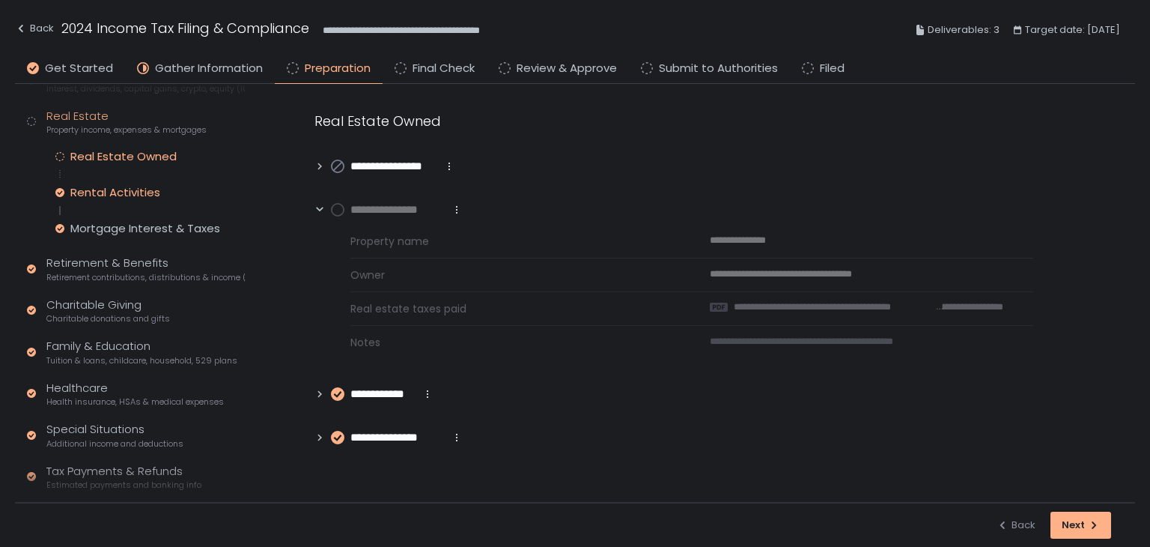
click at [132, 195] on div "Rental Activities" at bounding box center [115, 192] width 90 height 15
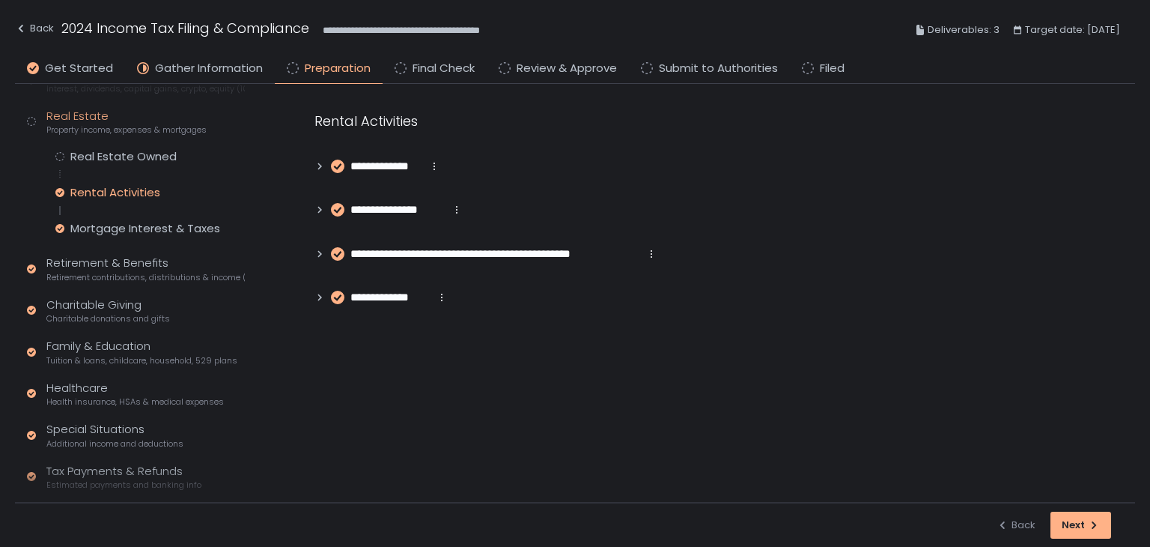
click at [317, 299] on icon at bounding box center [320, 297] width 10 height 10
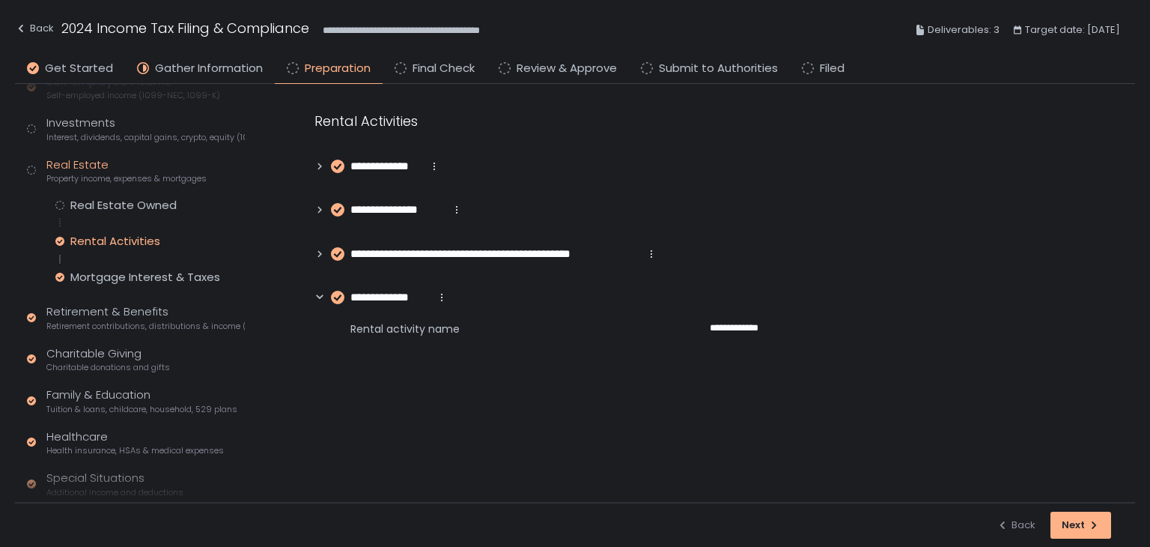
scroll to position [225, 0]
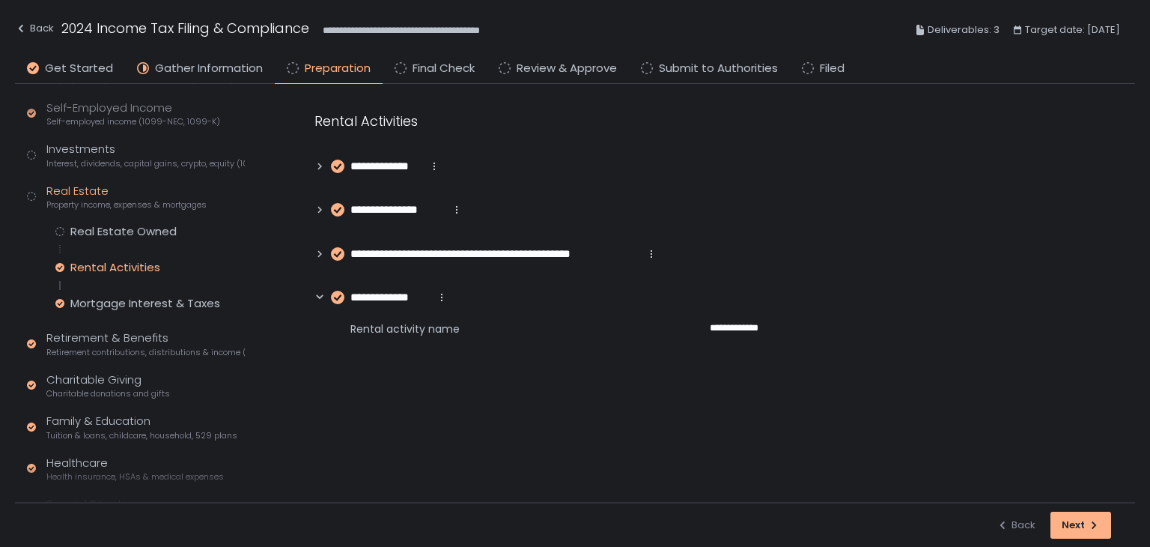
click at [315, 255] on icon at bounding box center [320, 254] width 10 height 10
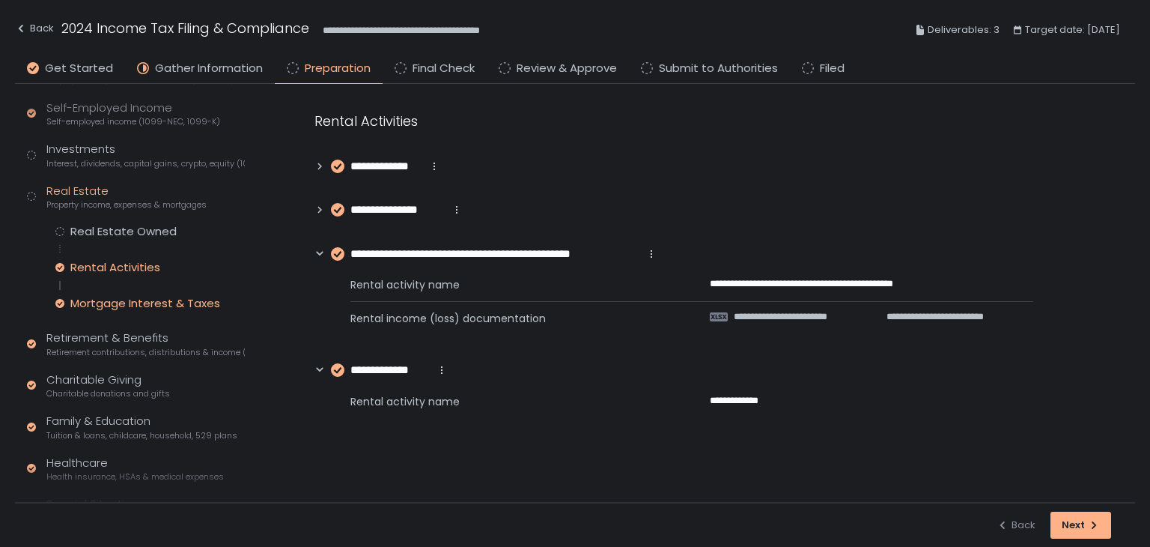
click at [131, 297] on div "Mortgage Interest & Taxes" at bounding box center [145, 303] width 150 height 15
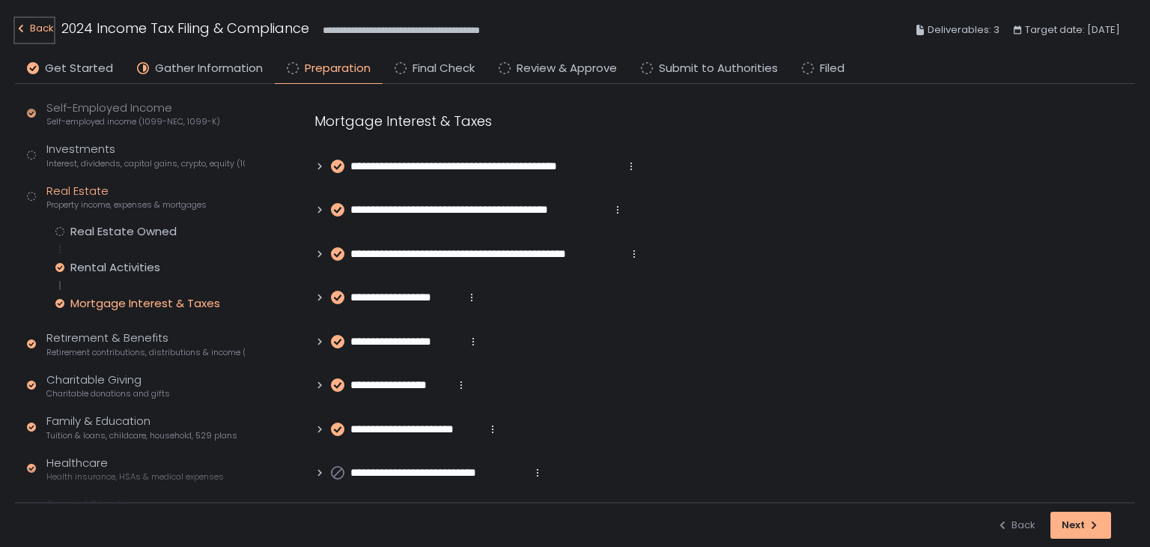
click at [28, 24] on div "Back" at bounding box center [34, 28] width 39 height 18
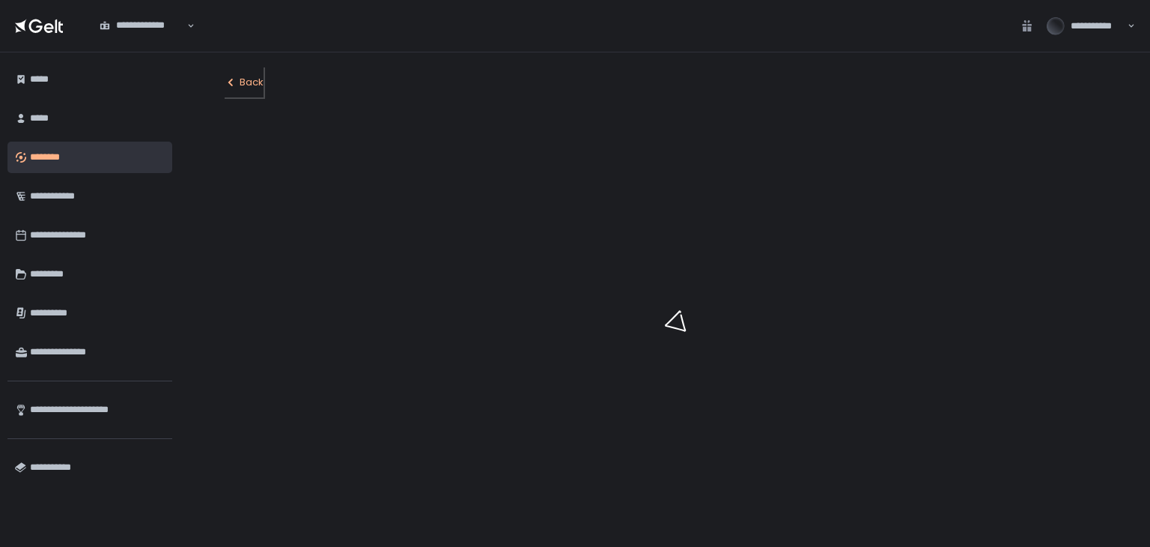
click at [254, 79] on div "Back" at bounding box center [244, 82] width 39 height 13
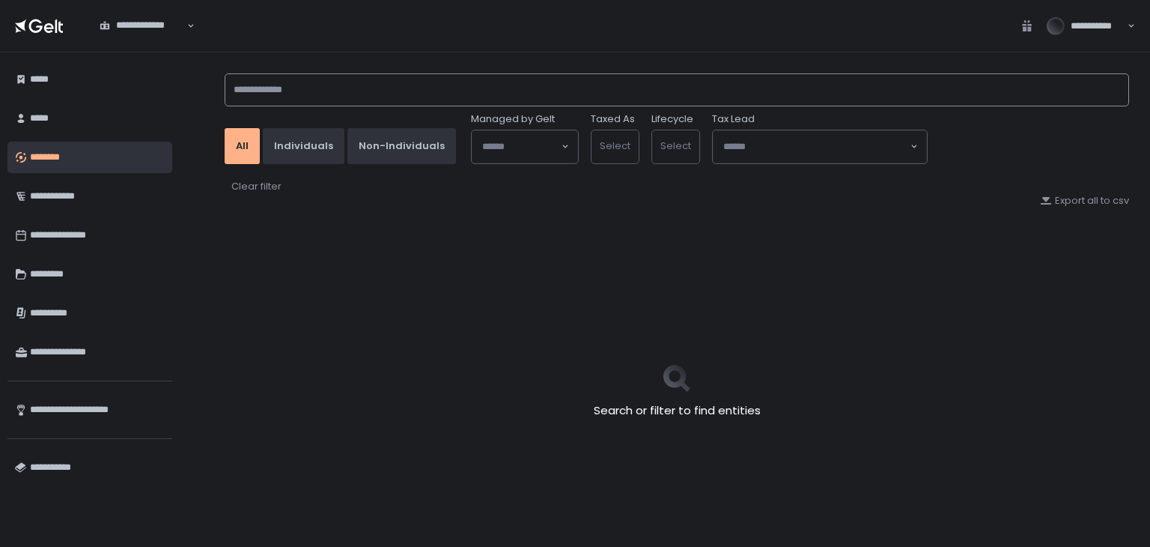
click at [286, 82] on input at bounding box center [677, 89] width 905 height 33
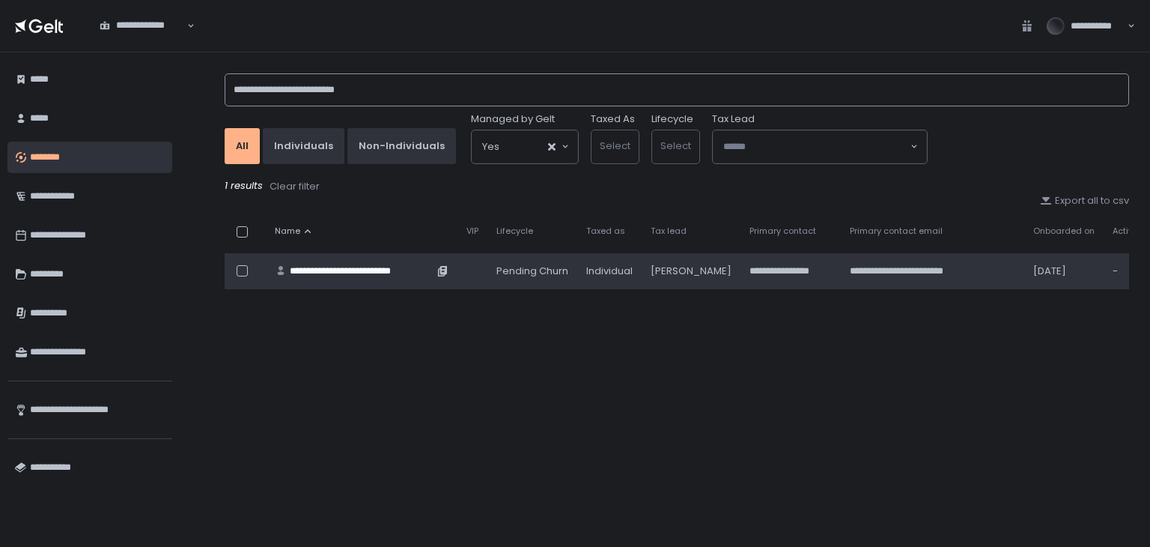
type input "**********"
click at [388, 270] on div "**********" at bounding box center [362, 270] width 144 height 13
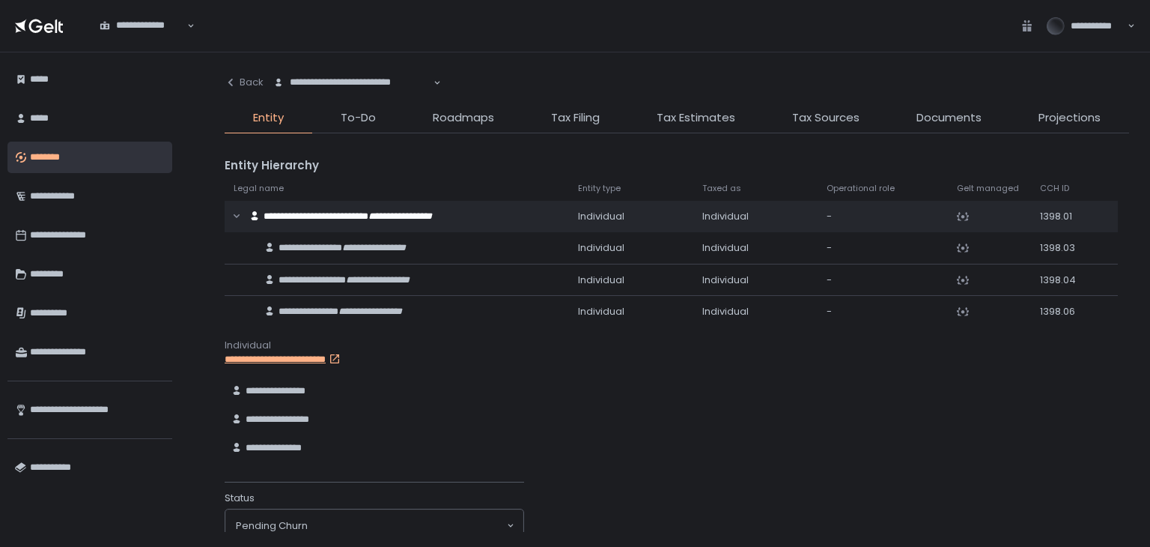
click at [604, 123] on li "Tax Filing" at bounding box center [576, 121] width 106 height 24
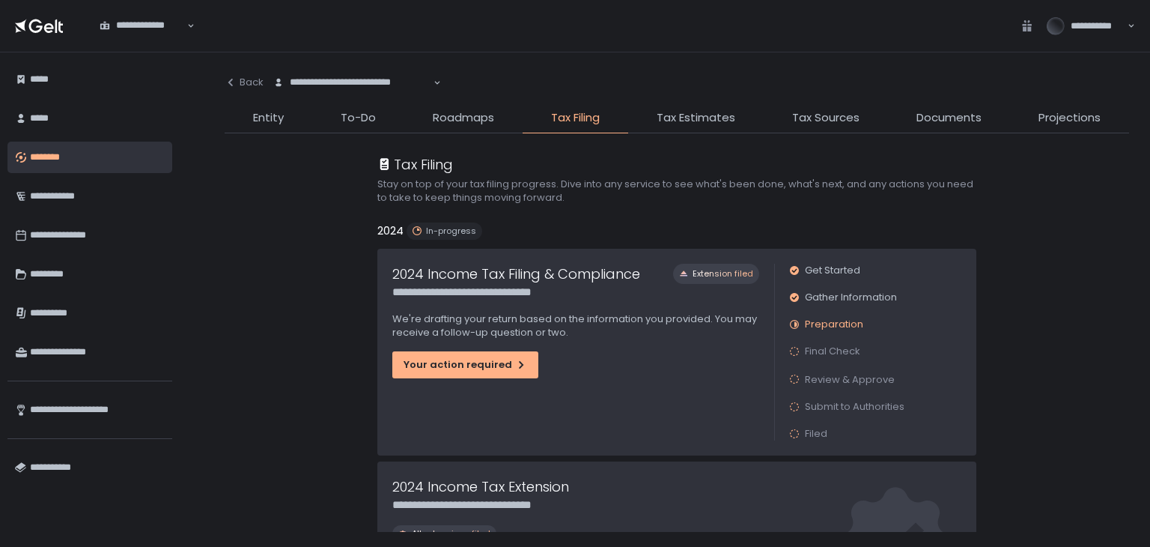
click at [479, 381] on div "**********" at bounding box center [575, 352] width 397 height 207
click at [479, 366] on div "Your action required" at bounding box center [466, 364] width 124 height 13
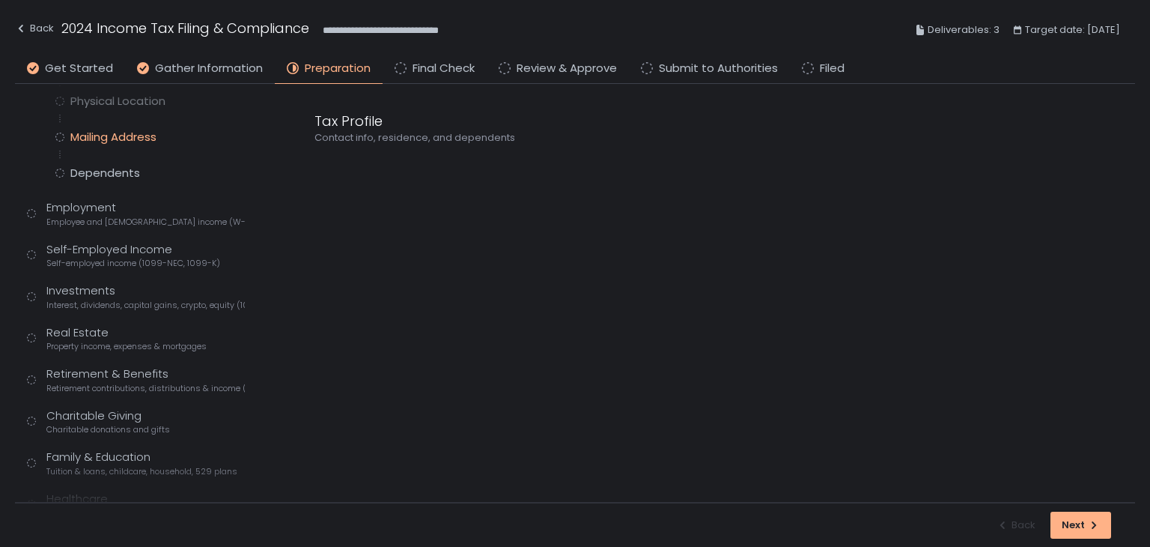
scroll to position [398, 0]
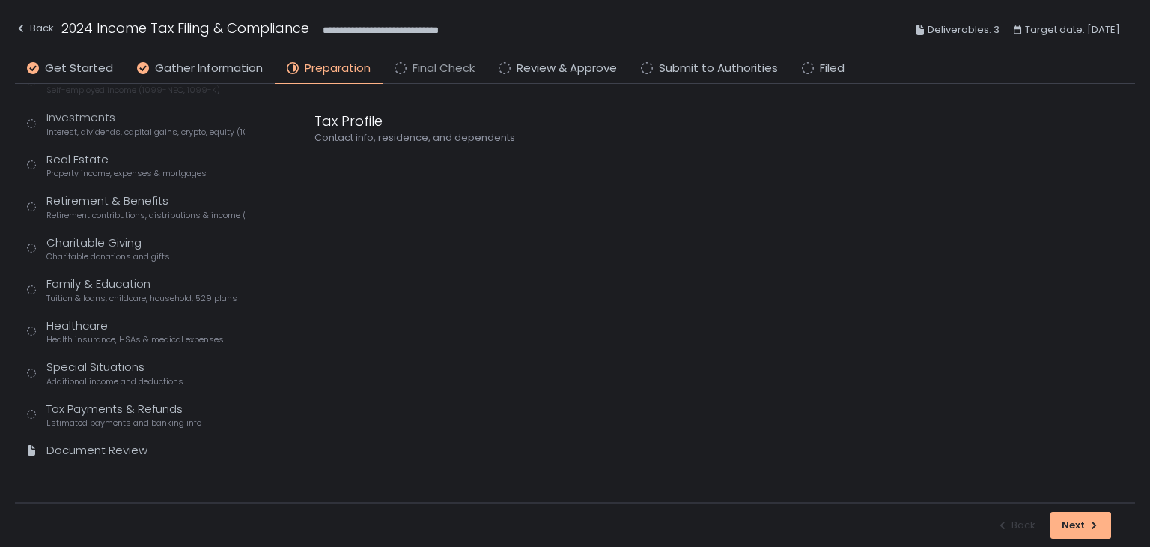
click at [428, 64] on span "Final Check" at bounding box center [444, 68] width 62 height 17
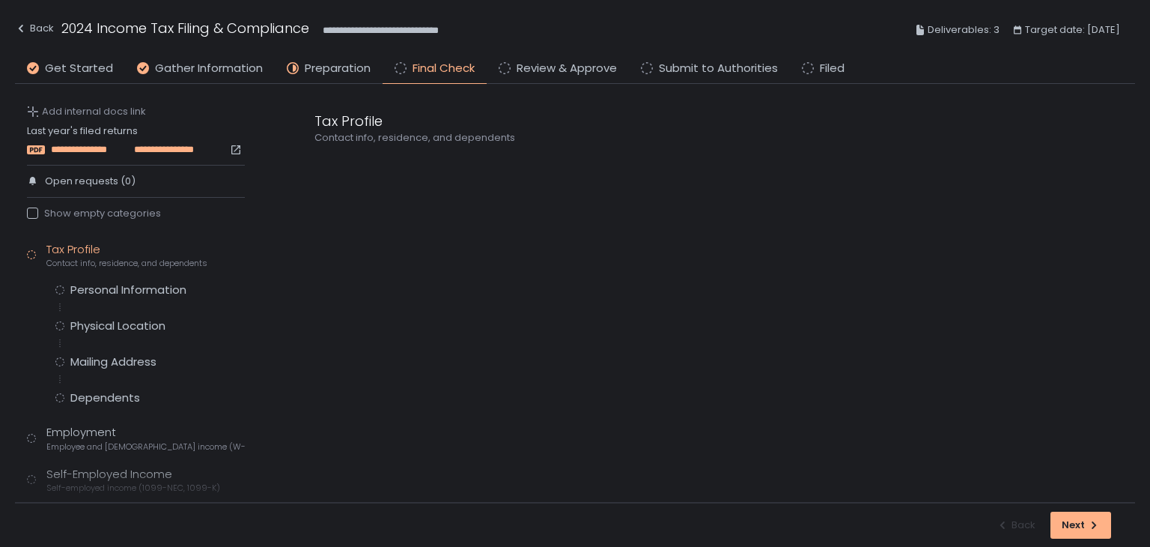
click at [115, 148] on span "**********" at bounding box center [88, 149] width 75 height 13
click at [19, 20] on div "Back" at bounding box center [34, 28] width 39 height 18
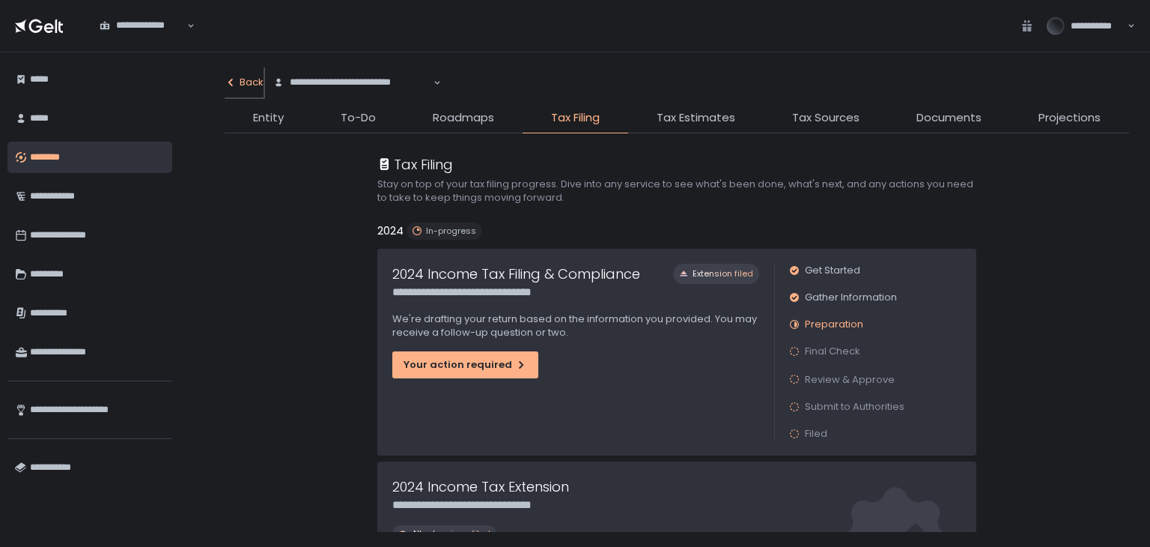
click at [258, 83] on div "Back" at bounding box center [244, 82] width 39 height 13
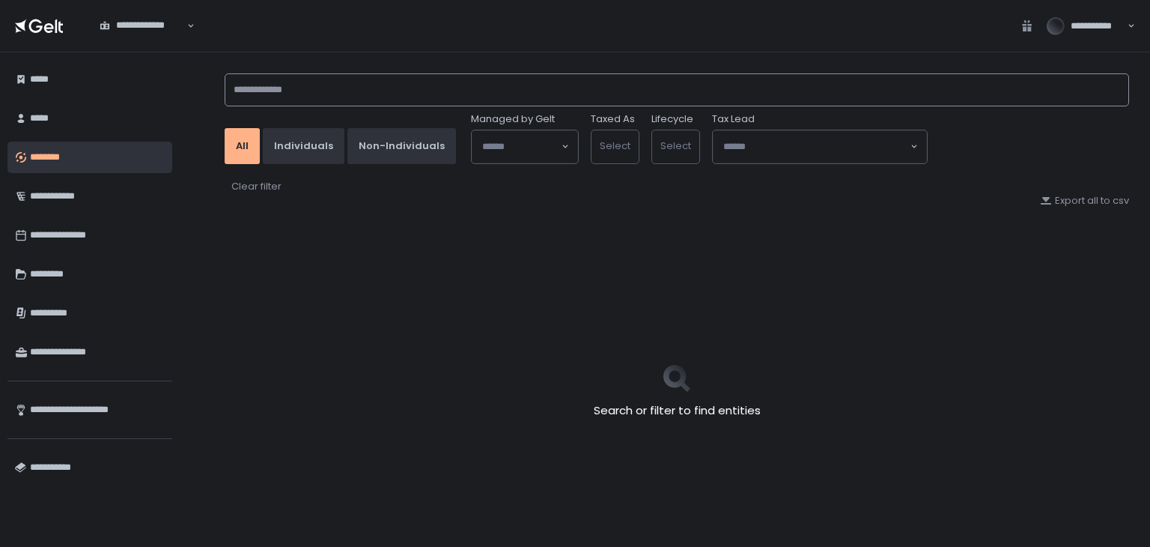
click at [274, 90] on input at bounding box center [677, 89] width 905 height 33
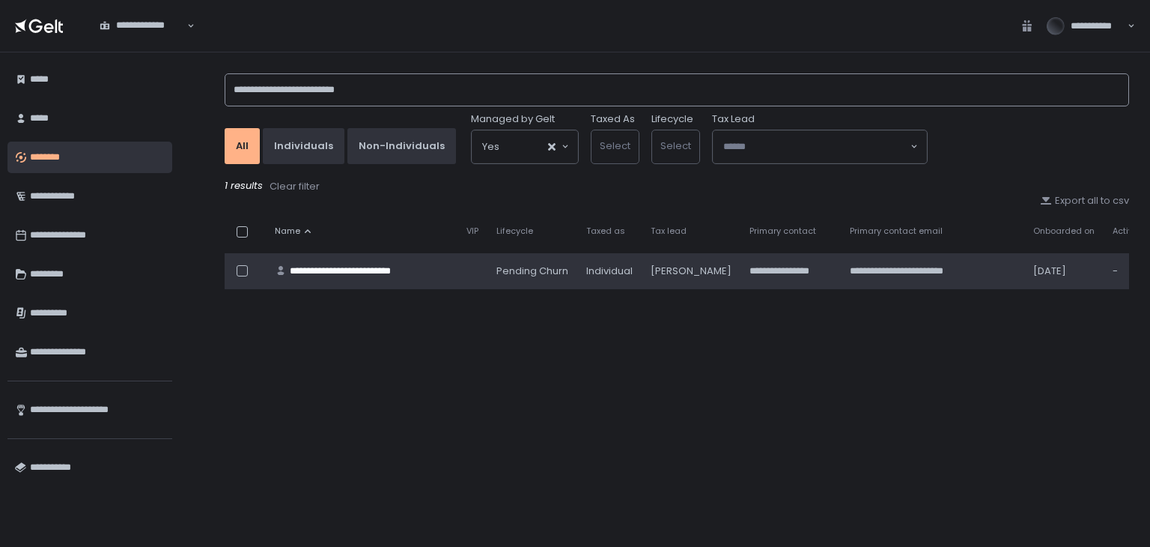
type input "**********"
click at [334, 262] on td "**********" at bounding box center [362, 271] width 192 height 36
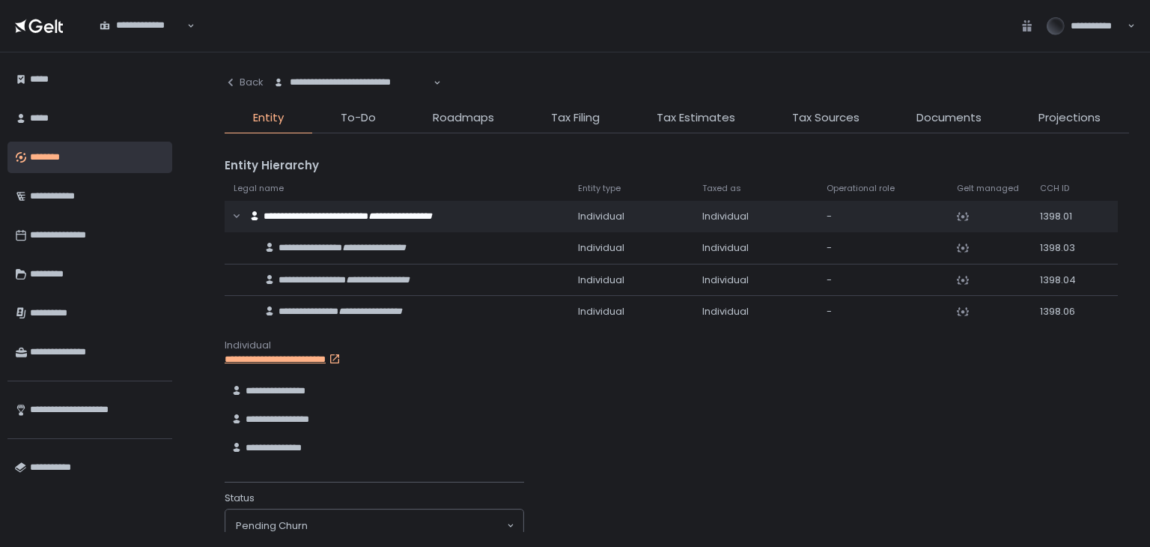
click at [568, 109] on div "**********" at bounding box center [677, 299] width 905 height 464
click at [563, 128] on li "Tax Filing" at bounding box center [576, 121] width 106 height 24
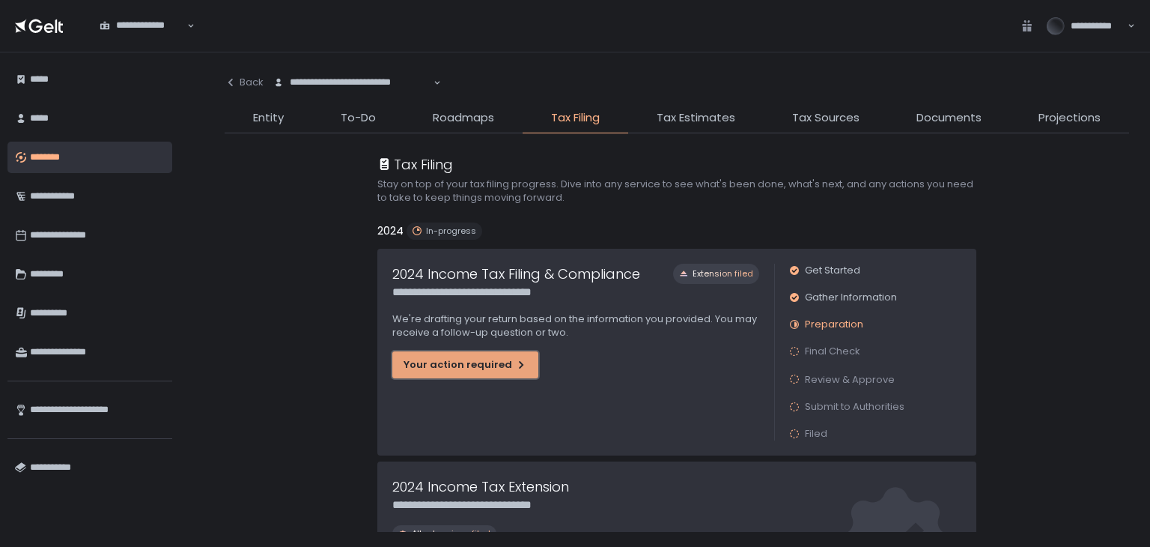
click at [481, 370] on div "Your action required" at bounding box center [466, 364] width 124 height 13
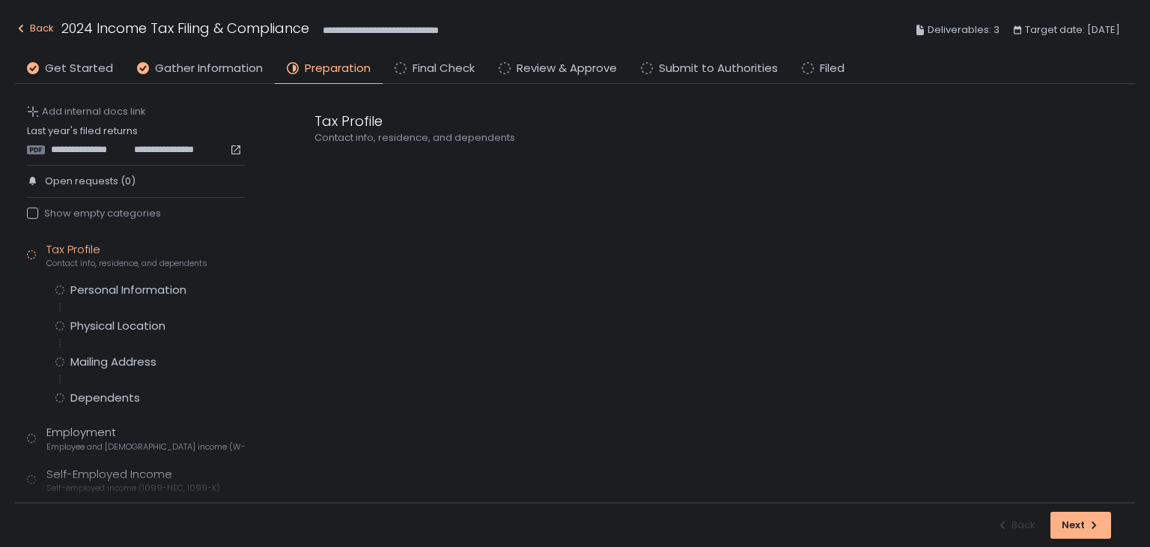
click at [22, 32] on icon "button" at bounding box center [21, 28] width 12 height 12
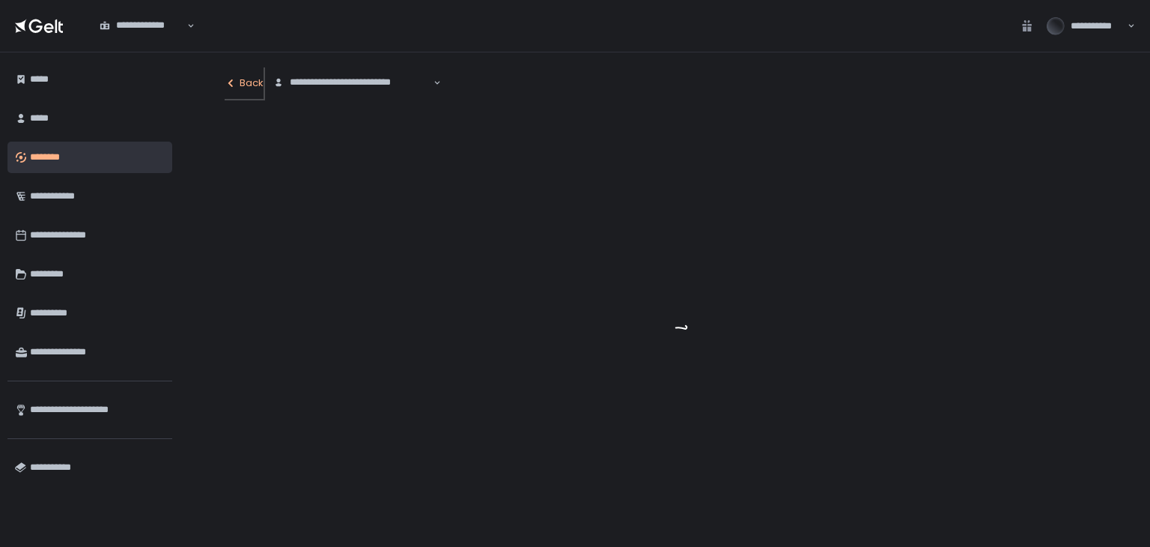
click at [251, 84] on div "Back" at bounding box center [244, 82] width 39 height 13
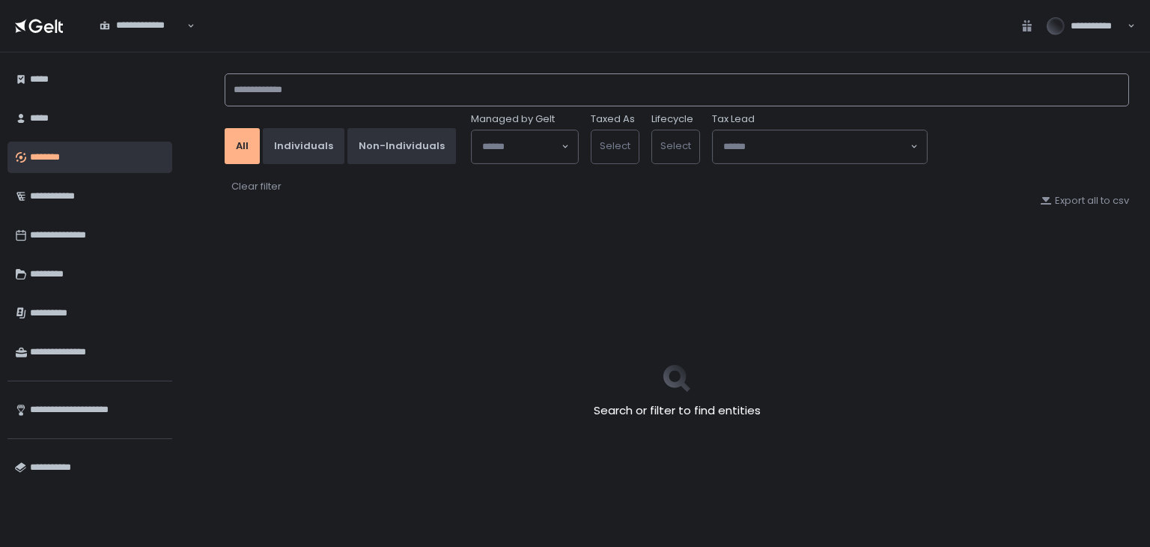
click at [285, 88] on input at bounding box center [677, 89] width 905 height 33
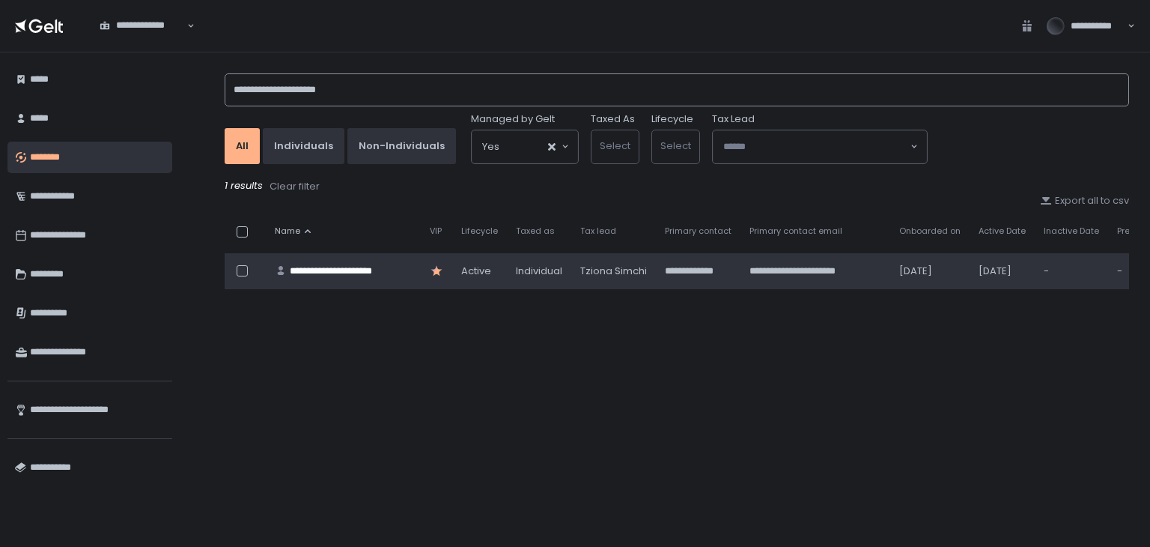
type input "**********"
click at [342, 271] on div "**********" at bounding box center [343, 270] width 107 height 13
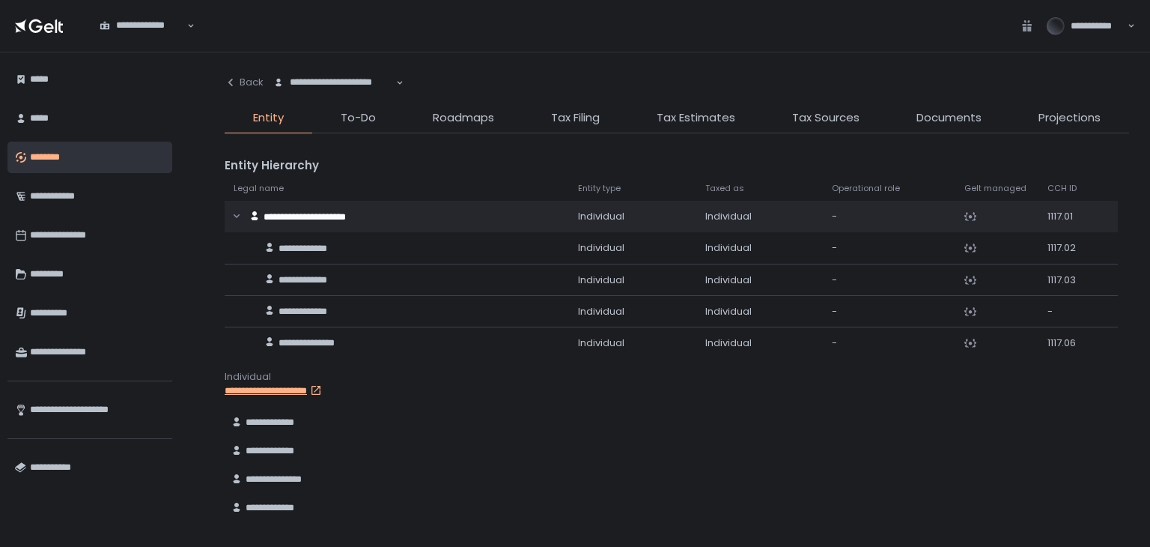
click at [542, 114] on li "Tax Filing" at bounding box center [576, 121] width 106 height 24
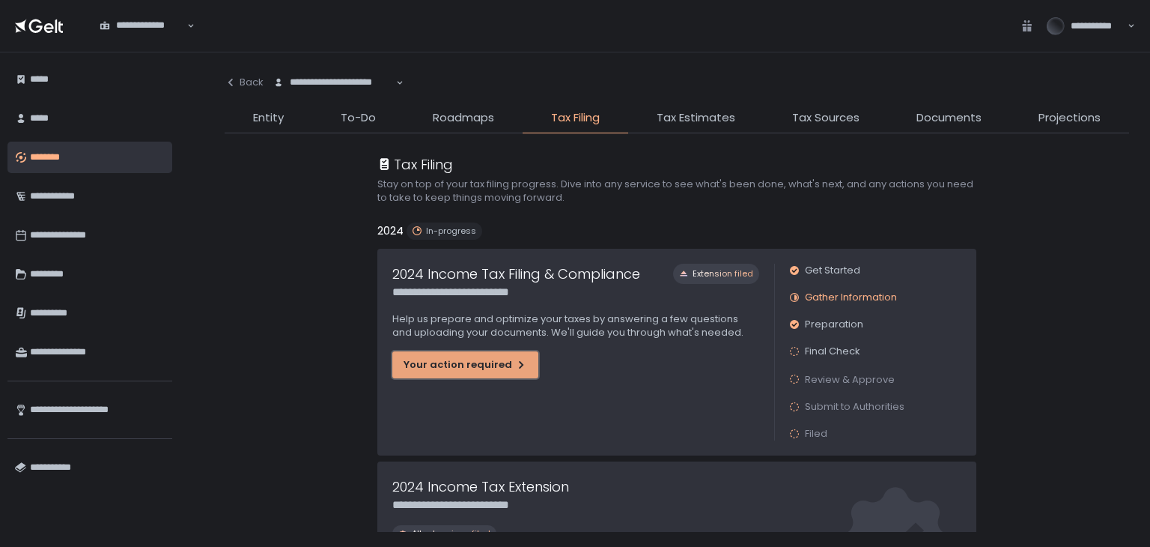
click at [485, 366] on div "Your action required" at bounding box center [466, 364] width 124 height 13
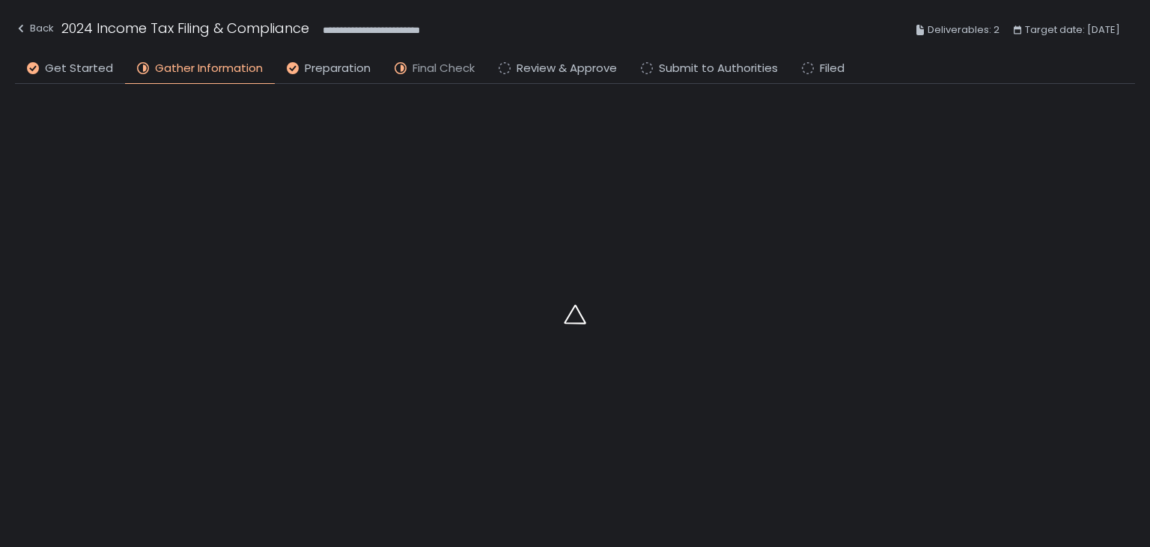
click at [415, 68] on span "Final Check" at bounding box center [444, 68] width 62 height 17
click at [353, 76] on span "Preparation" at bounding box center [338, 68] width 66 height 17
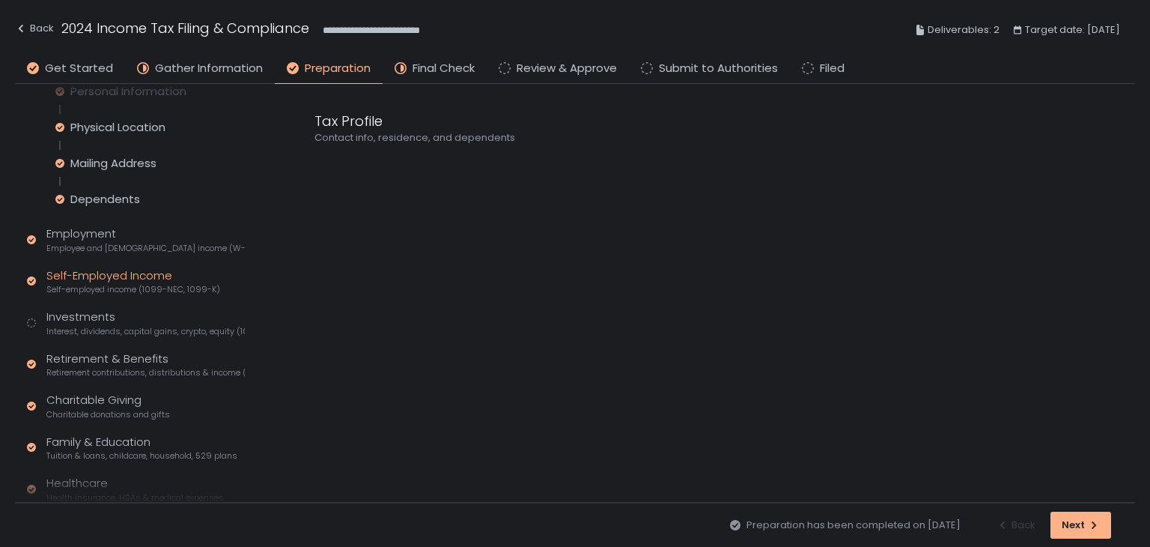
scroll to position [300, 0]
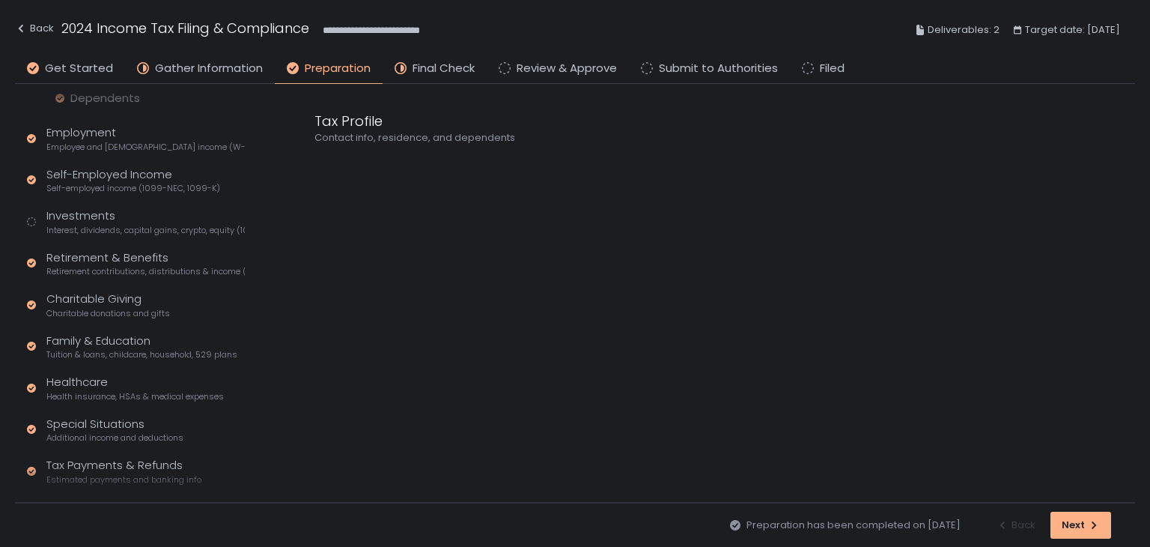
click at [124, 198] on div "Tax Profile Contact info, residence, and dependents Personal Information Physic…" at bounding box center [136, 236] width 218 height 588
click at [114, 220] on div "Investments Interest, dividends, capital gains, crypto, equity (1099s, K-1s)" at bounding box center [145, 221] width 198 height 28
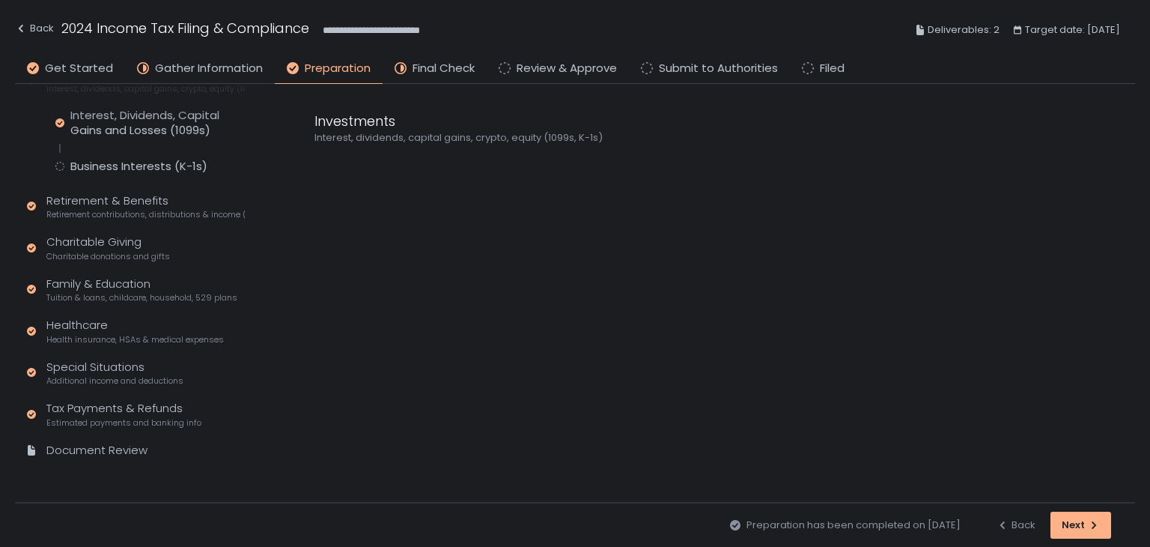
scroll to position [157, 0]
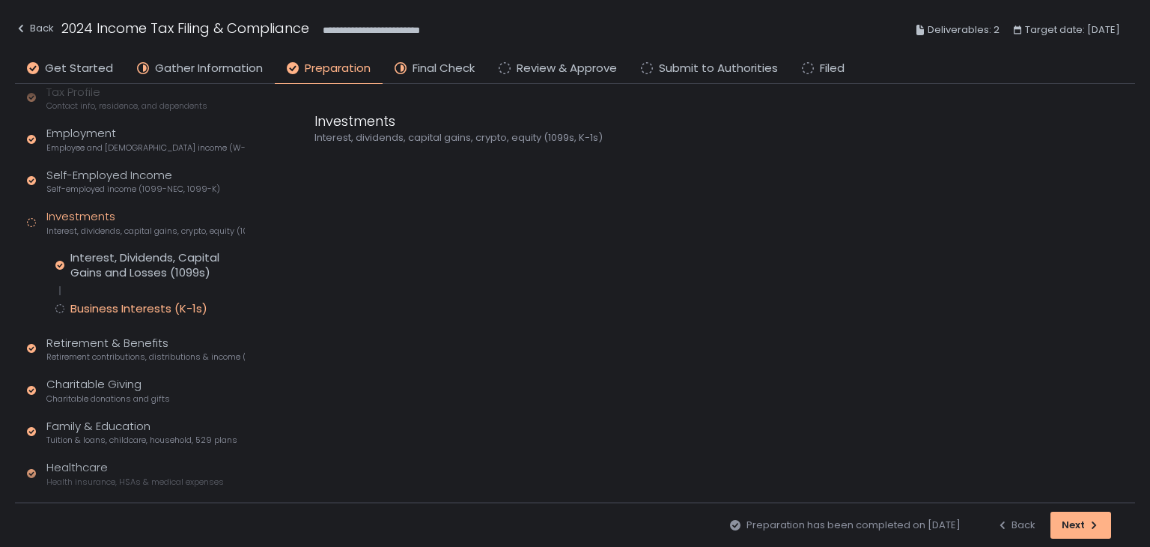
click at [123, 305] on div "Business Interests (K-1s)" at bounding box center [138, 308] width 137 height 15
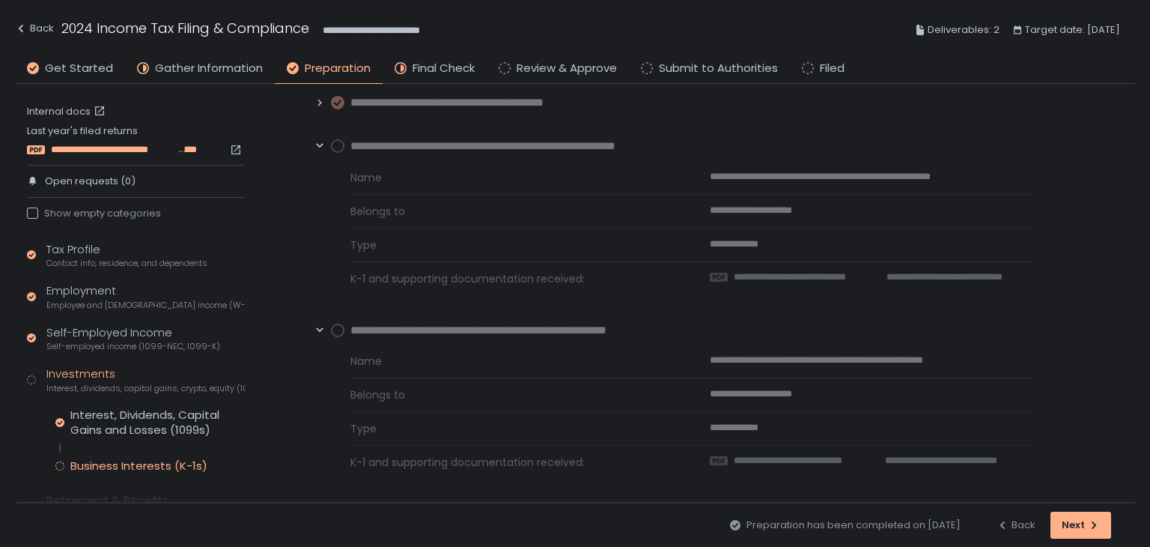
click at [112, 148] on span "**********" at bounding box center [113, 149] width 125 height 13
click at [63, 113] on link "Internal docs" at bounding box center [68, 111] width 82 height 13
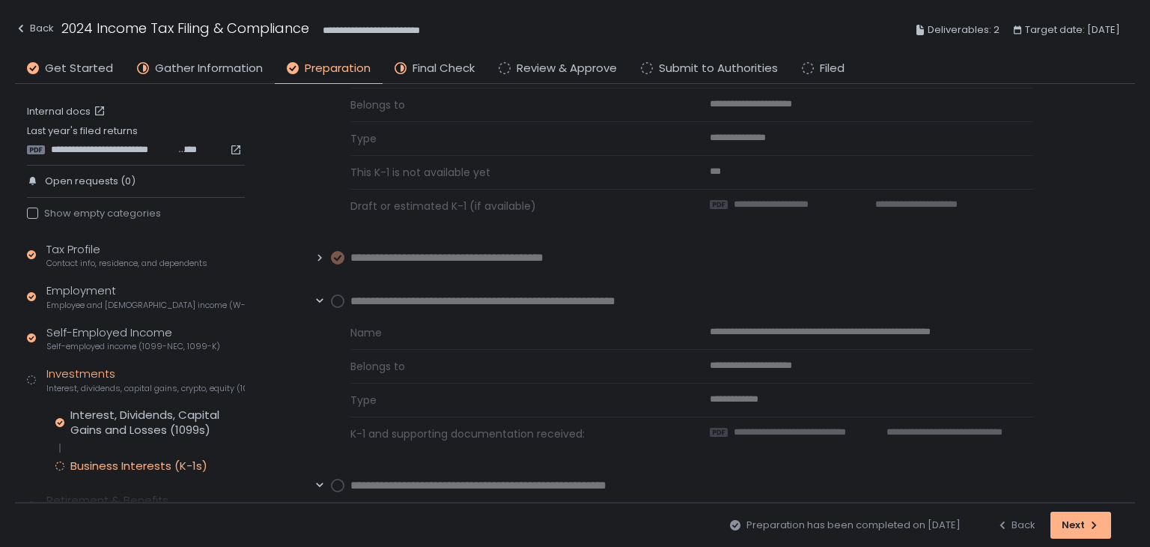
scroll to position [1048, 0]
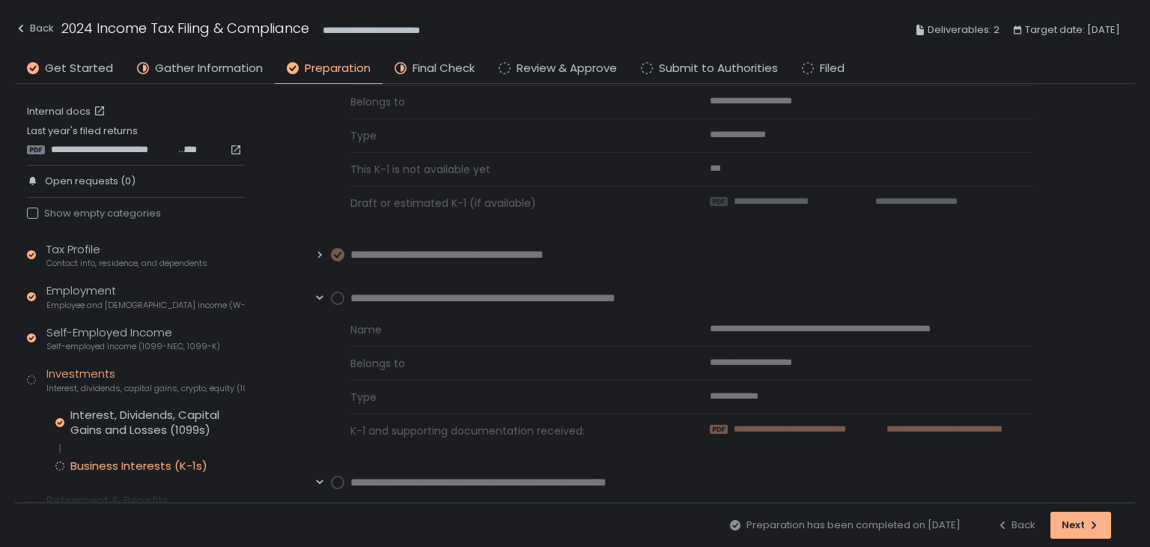
click at [782, 423] on span "**********" at bounding box center [807, 428] width 147 height 13
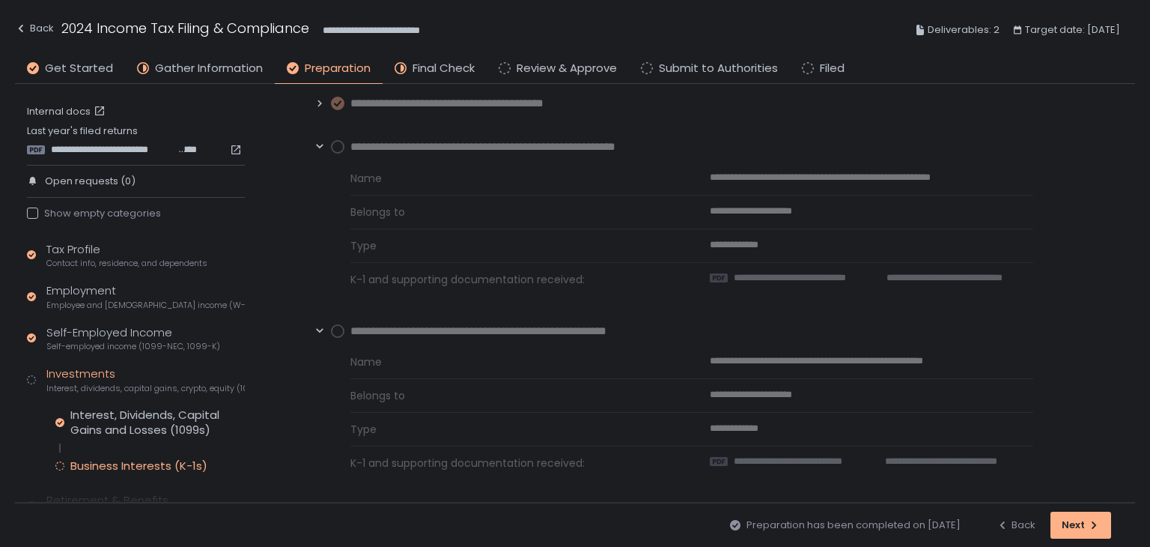
scroll to position [1200, 0]
click at [777, 456] on span "**********" at bounding box center [805, 460] width 143 height 13
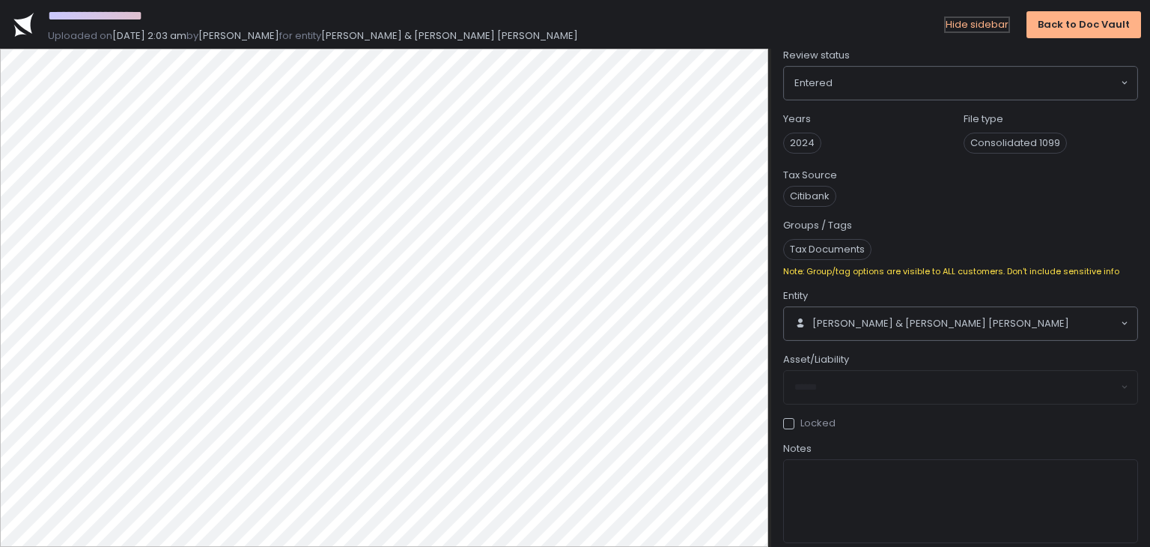
click at [973, 25] on div "Hide sidebar" at bounding box center [977, 24] width 63 height 13
click at [976, 26] on div "Hide sidebar" at bounding box center [977, 24] width 63 height 13
